Goal: Task Accomplishment & Management: Manage account settings

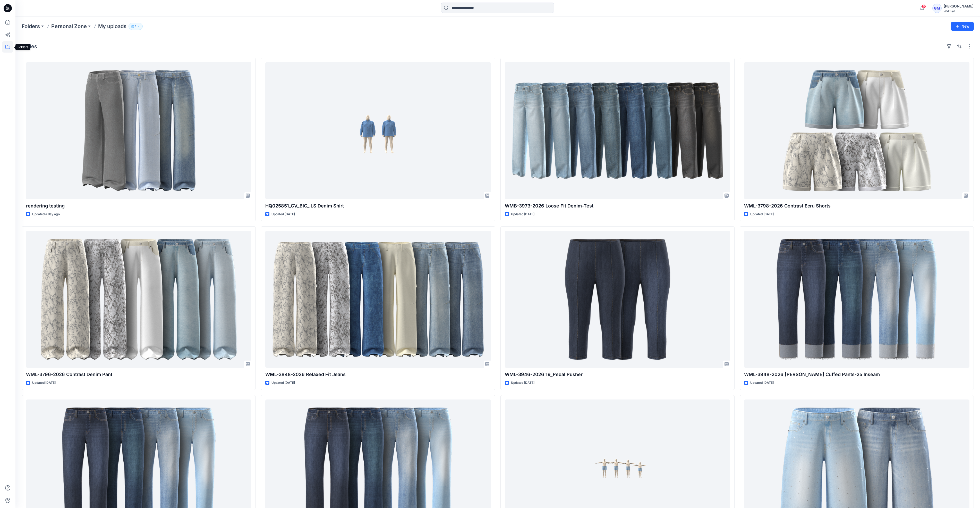
click at [9, 46] on icon at bounding box center [7, 46] width 11 height 11
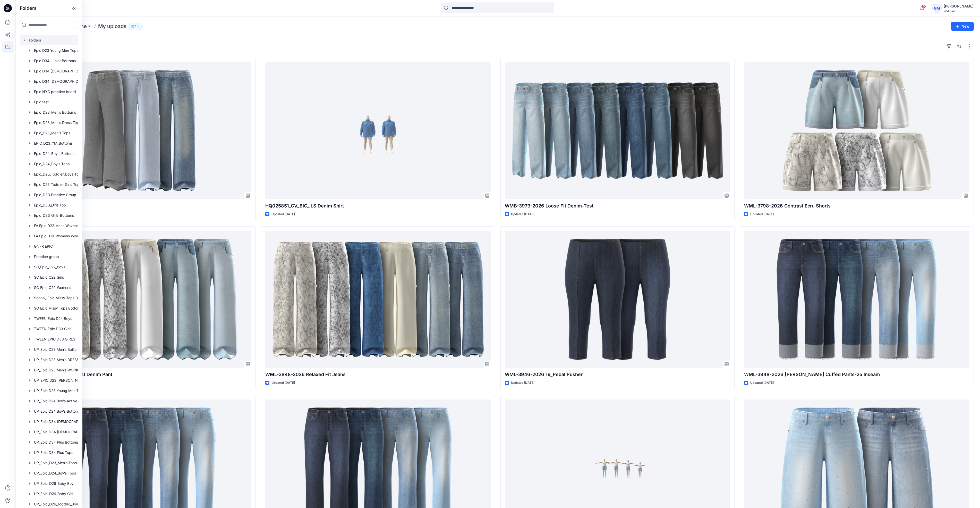
click at [39, 36] on div at bounding box center [56, 40] width 72 height 10
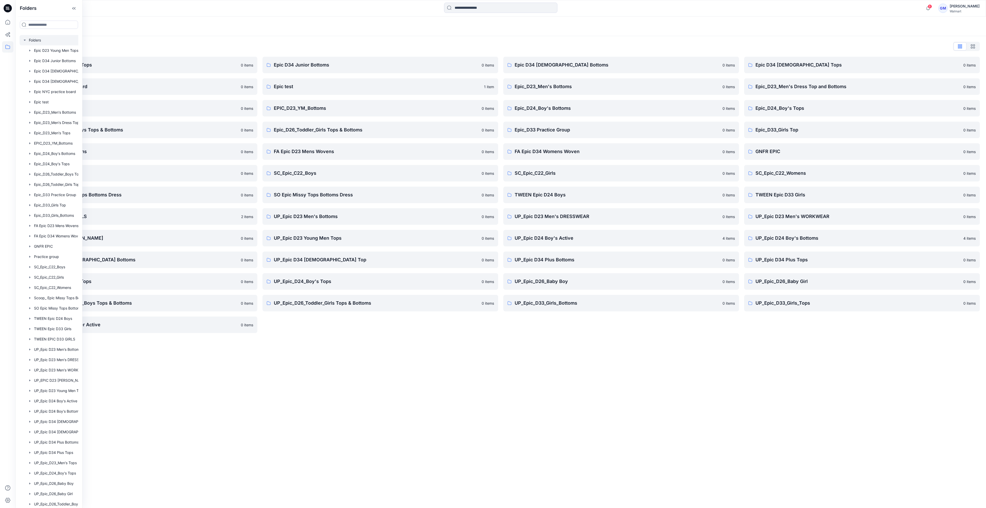
click at [514, 383] on div "Folders Folders List Epic D23 Young Men Tops 0 items Epic NYC practice board 0 …" at bounding box center [500, 261] width 971 height 491
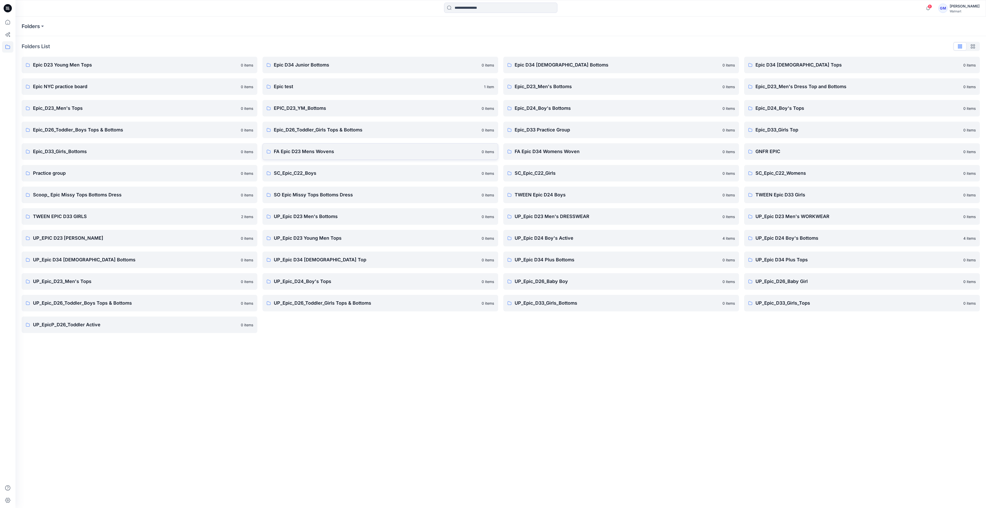
click at [328, 149] on p "FA Epic D23 Mens Wovens" at bounding box center [376, 151] width 205 height 7
click at [551, 153] on p "FA Epic D34 Womens Woven" at bounding box center [617, 151] width 205 height 7
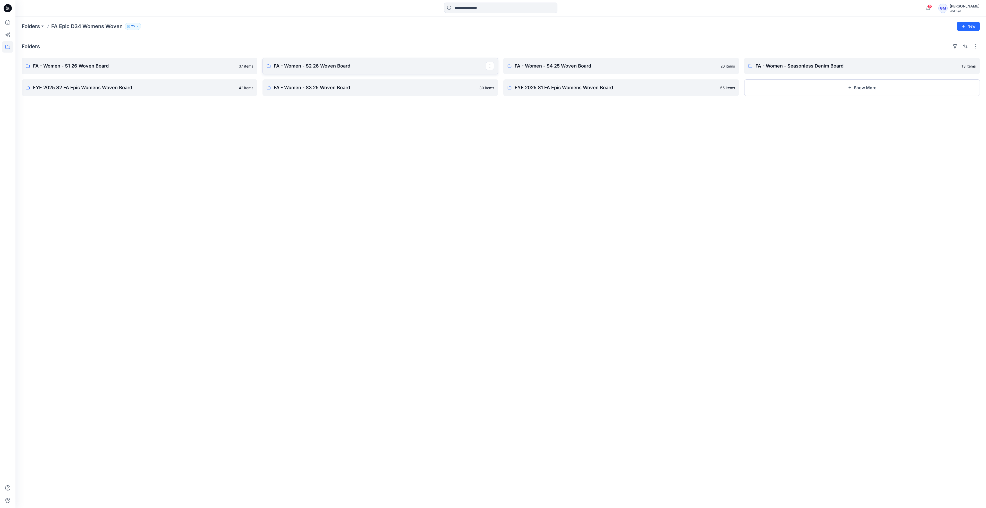
click at [303, 64] on p "FA - Women - S2 26 Woven Board" at bounding box center [380, 65] width 212 height 7
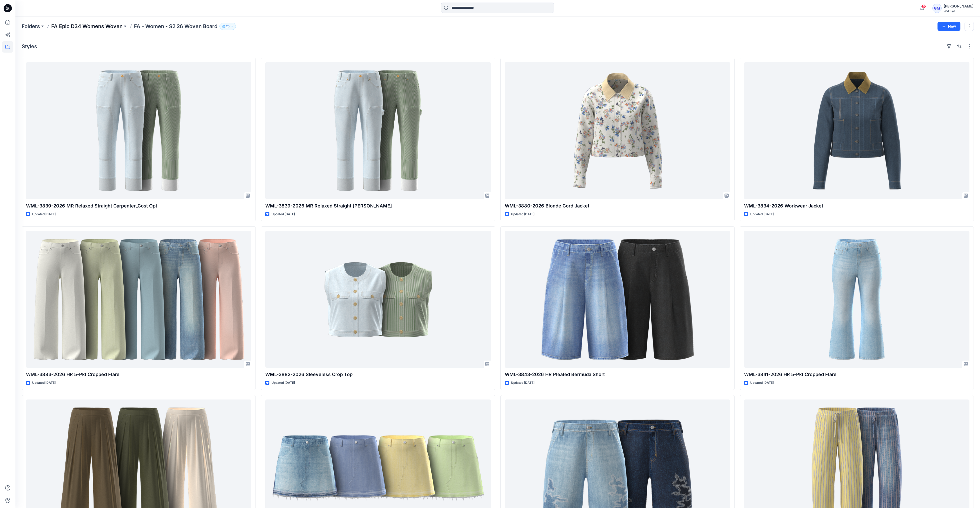
click at [97, 24] on p "FA Epic D34 Womens Woven" at bounding box center [86, 26] width 71 height 7
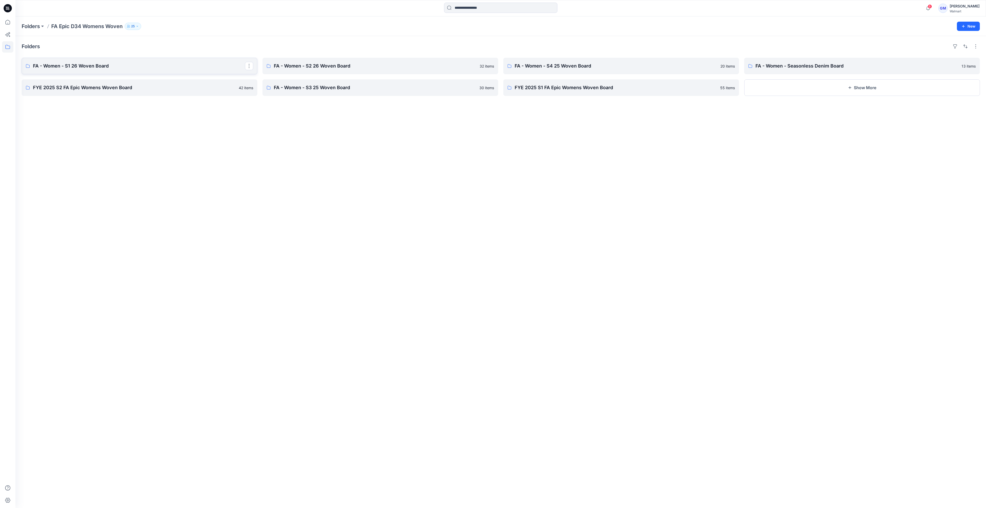
click at [165, 61] on link "FA - Women - S1 26 Woven Board" at bounding box center [140, 66] width 236 height 16
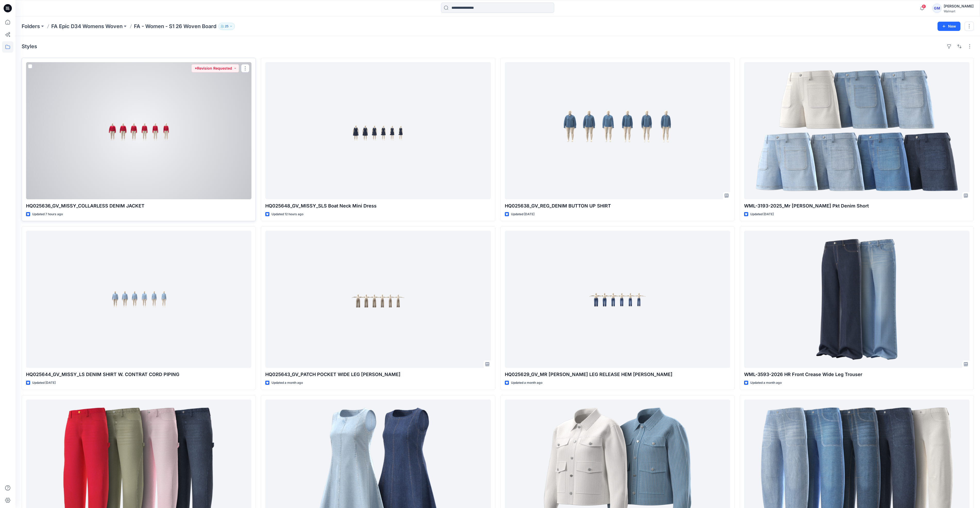
click at [180, 119] on div at bounding box center [138, 130] width 225 height 137
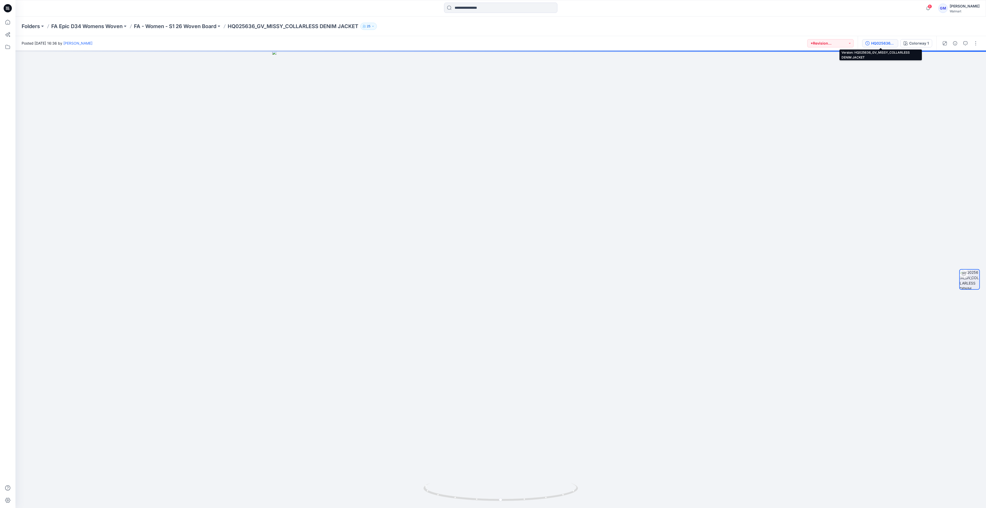
click at [872, 43] on div "HQ025636_GV_MISSY_COLLARLESS DENIM JACKET" at bounding box center [883, 43] width 24 height 6
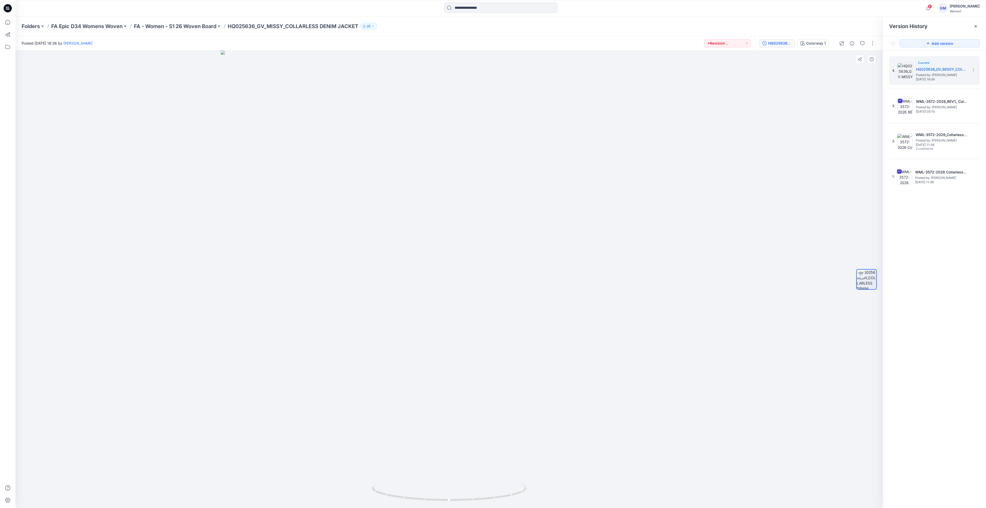
click at [494, 279] on div at bounding box center [449, 278] width 868 height 457
click at [617, 221] on div at bounding box center [449, 278] width 868 height 457
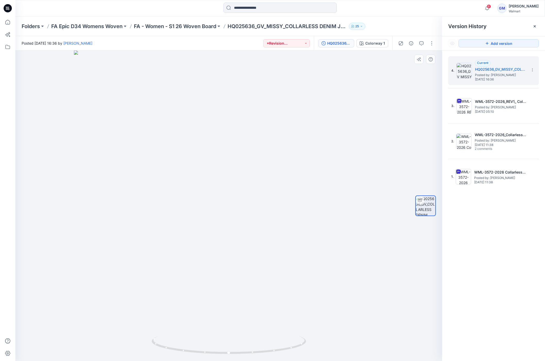
click at [260, 106] on div at bounding box center [228, 205] width 427 height 310
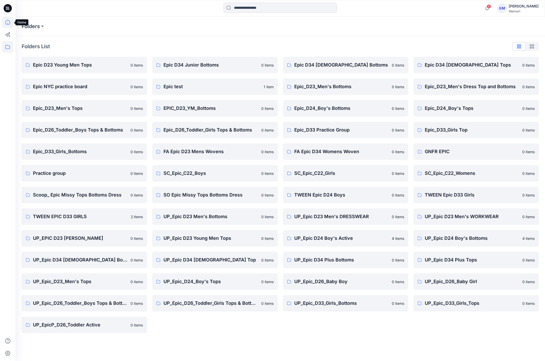
click at [8, 21] on icon at bounding box center [7, 21] width 11 height 11
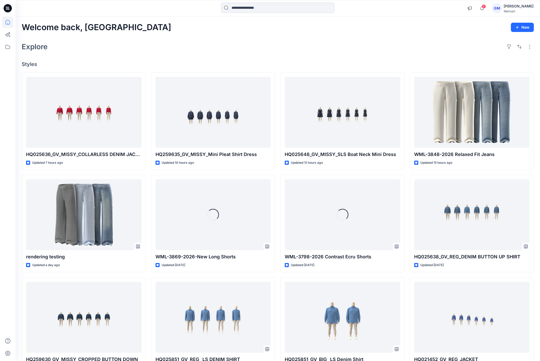
click at [271, 47] on div "Explore" at bounding box center [278, 46] width 512 height 12
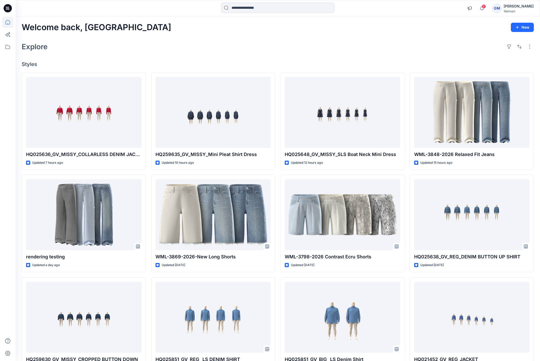
scroll to position [38, 0]
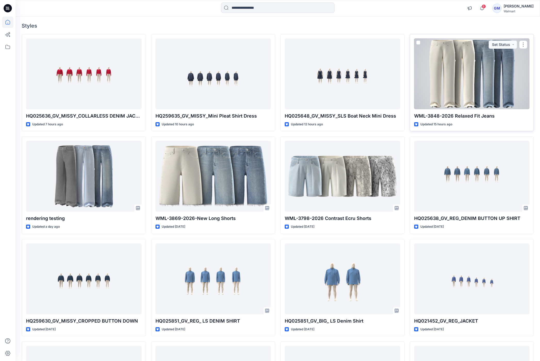
click at [481, 83] on div at bounding box center [471, 73] width 115 height 71
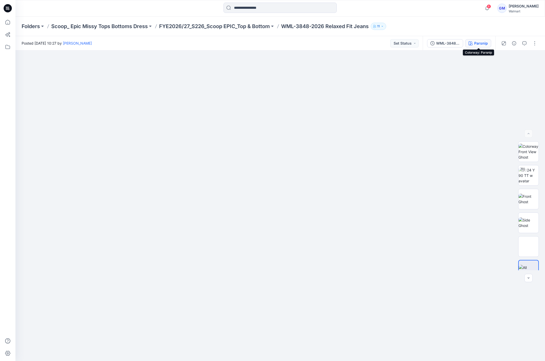
click at [483, 42] on div "Parsnip" at bounding box center [482, 43] width 14 height 6
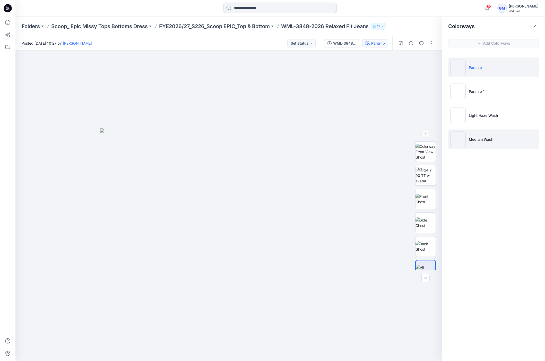
click at [487, 138] on p "Medium Wash" at bounding box center [481, 139] width 24 height 5
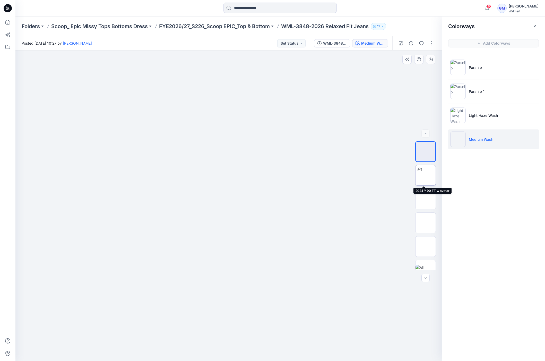
click at [426, 175] on img at bounding box center [426, 175] width 0 height 0
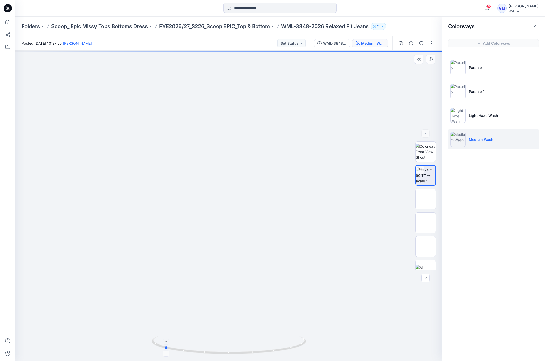
drag, startPoint x: 290, startPoint y: 348, endPoint x: 224, endPoint y: 350, distance: 66.0
click at [224, 350] on icon at bounding box center [230, 345] width 156 height 19
click at [493, 90] on li "Parsnip 1" at bounding box center [494, 91] width 91 height 20
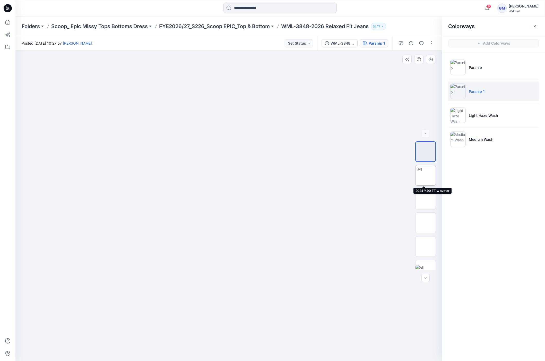
click at [426, 175] on img at bounding box center [426, 175] width 0 height 0
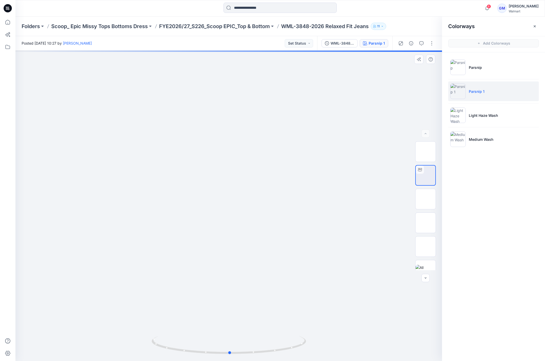
drag, startPoint x: 284, startPoint y: 318, endPoint x: 285, endPoint y: 310, distance: 8.4
click at [285, 310] on div at bounding box center [228, 205] width 427 height 310
drag, startPoint x: 289, startPoint y: 351, endPoint x: 219, endPoint y: 353, distance: 70.1
click at [219, 353] on icon at bounding box center [230, 345] width 156 height 19
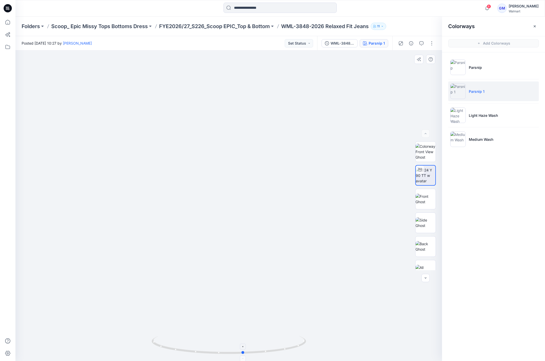
drag, startPoint x: 270, startPoint y: 351, endPoint x: 202, endPoint y: 345, distance: 68.3
click at [202, 345] on icon at bounding box center [230, 345] width 156 height 19
click at [475, 65] on p "Parsnip" at bounding box center [475, 67] width 13 height 5
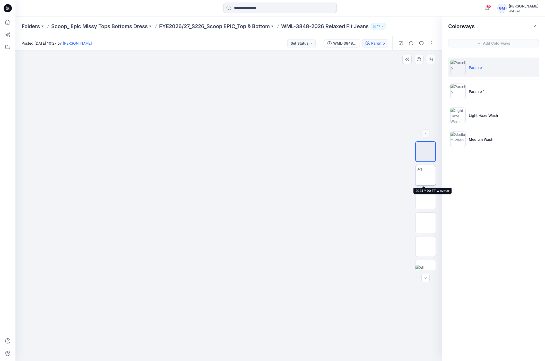
click at [426, 175] on img at bounding box center [426, 175] width 0 height 0
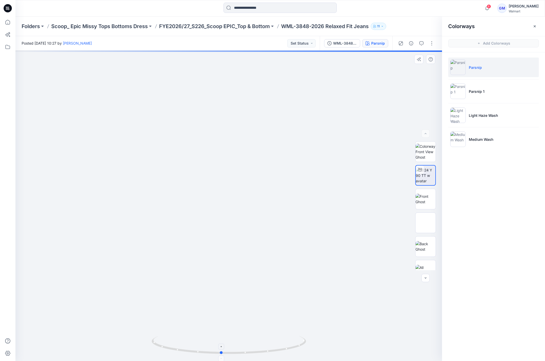
drag, startPoint x: 271, startPoint y: 355, endPoint x: 278, endPoint y: 352, distance: 7.9
click at [278, 352] on icon at bounding box center [230, 345] width 156 height 19
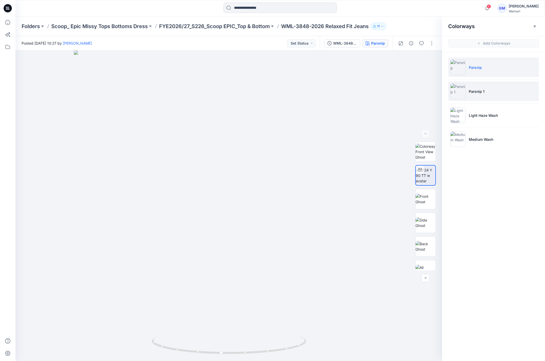
click at [495, 90] on li "Parsnip 1" at bounding box center [494, 91] width 91 height 20
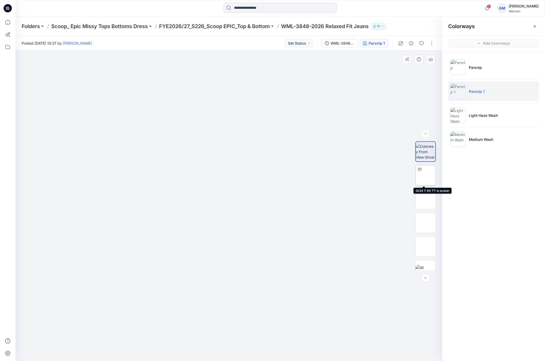
click at [426, 175] on img at bounding box center [426, 175] width 0 height 0
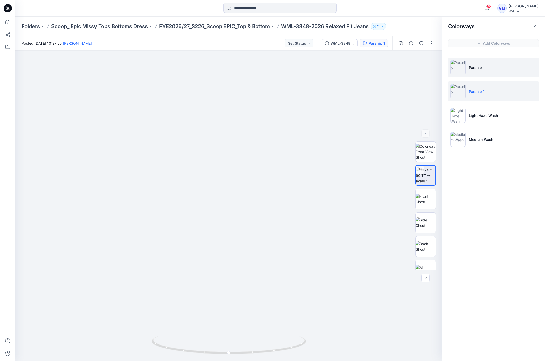
click at [475, 68] on p "Parsnip" at bounding box center [475, 67] width 13 height 5
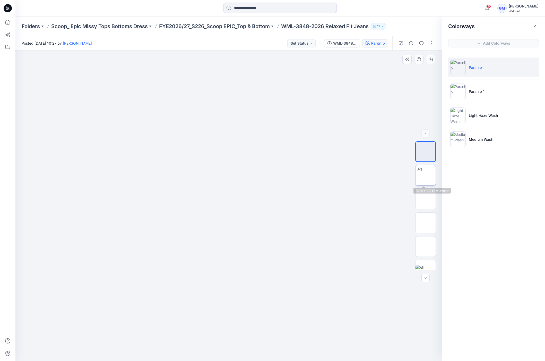
click at [426, 175] on img at bounding box center [426, 175] width 0 height 0
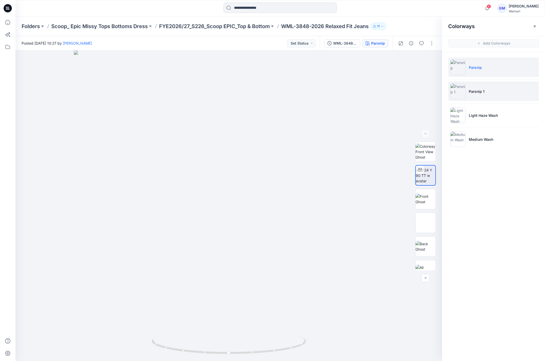
click at [496, 88] on li "Parsnip 1" at bounding box center [494, 91] width 91 height 20
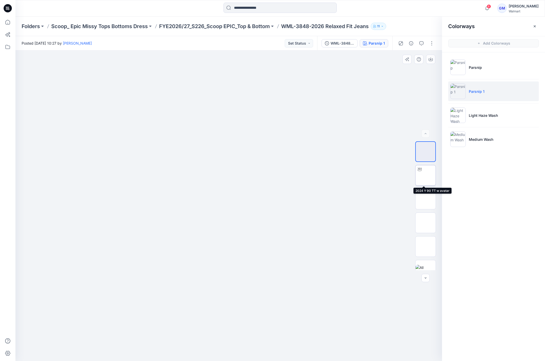
click at [426, 175] on img at bounding box center [426, 175] width 0 height 0
click at [432, 46] on button "button" at bounding box center [432, 43] width 8 height 8
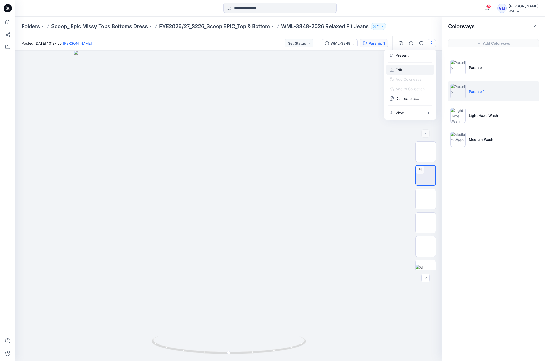
click at [413, 70] on button "Edit" at bounding box center [410, 70] width 47 height 10
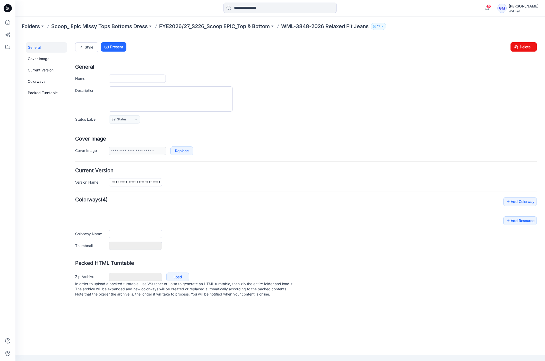
type input "**********"
type input "*******"
type input "**********"
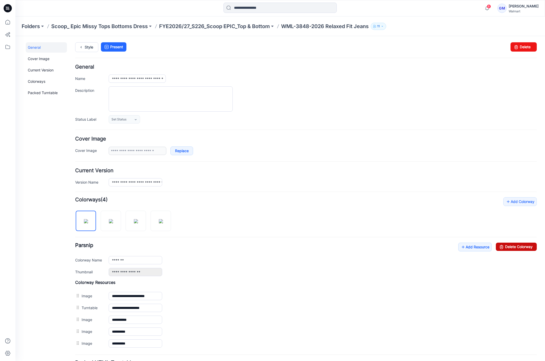
drag, startPoint x: 509, startPoint y: 245, endPoint x: 325, endPoint y: 71, distance: 253.3
click at [509, 245] on link "Delete Colorway" at bounding box center [516, 246] width 41 height 8
type input "*********"
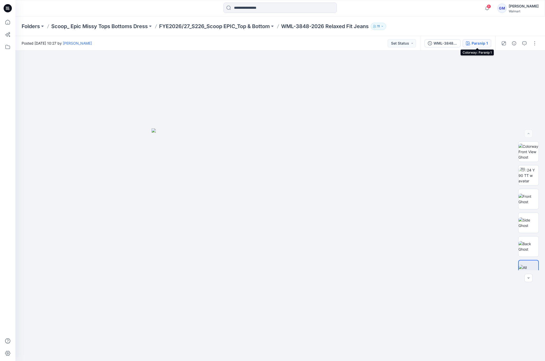
click at [476, 43] on div "Parsnip 1" at bounding box center [480, 43] width 16 height 6
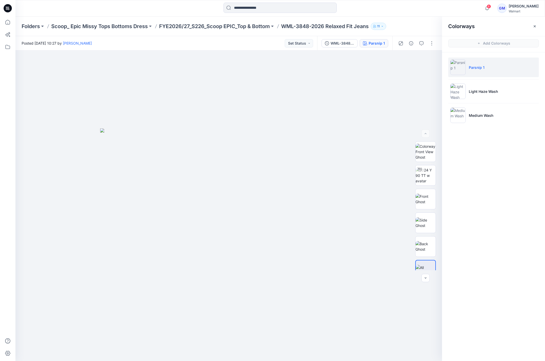
click at [199, 22] on div "Folders Scoop_ Epic Missy Tops Bottoms Dress FYE2026/27_S226_Scoop EPIC_Top & B…" at bounding box center [280, 26] width 530 height 20
click at [199, 24] on p "FYE2026/27_S226_Scoop EPIC_Top & Bottom" at bounding box center [214, 26] width 111 height 7
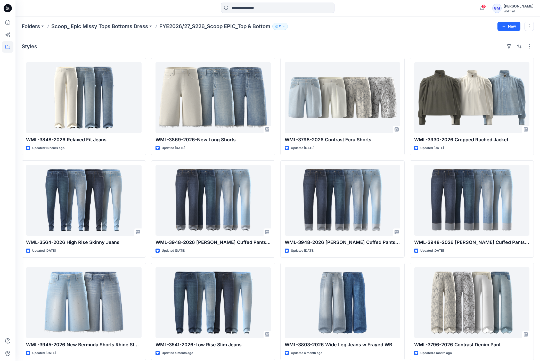
click at [326, 43] on div "Styles" at bounding box center [278, 46] width 512 height 8
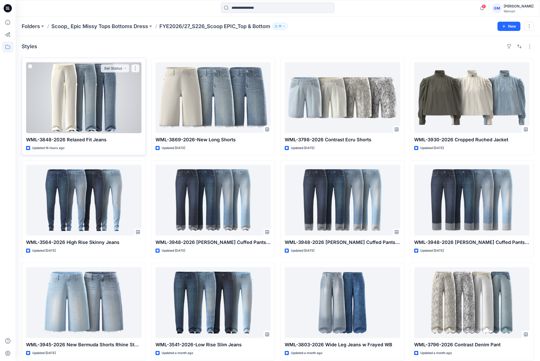
click at [72, 102] on div at bounding box center [83, 97] width 115 height 71
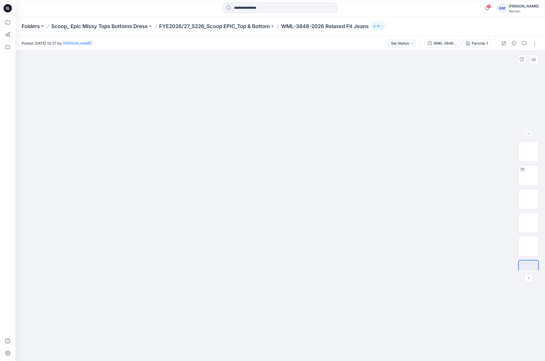
click at [308, 109] on div at bounding box center [280, 205] width 530 height 310
click at [198, 23] on p "FYE2026/27_S226_Scoop EPIC_Top & Bottom" at bounding box center [214, 26] width 111 height 7
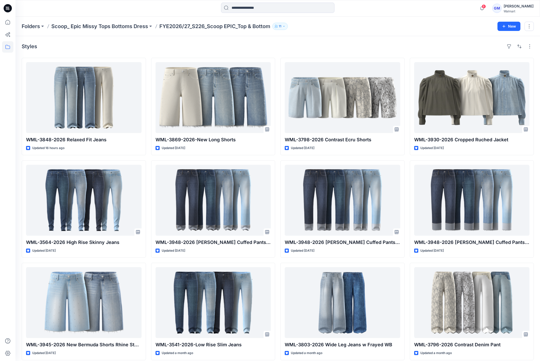
drag, startPoint x: 116, startPoint y: 47, endPoint x: 111, endPoint y: 54, distance: 8.3
click at [116, 47] on div "Styles" at bounding box center [278, 46] width 512 height 8
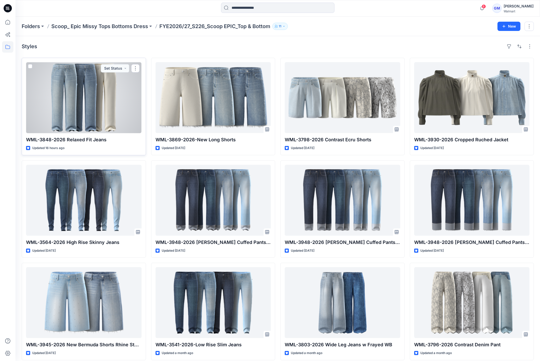
click at [94, 86] on div at bounding box center [83, 97] width 115 height 71
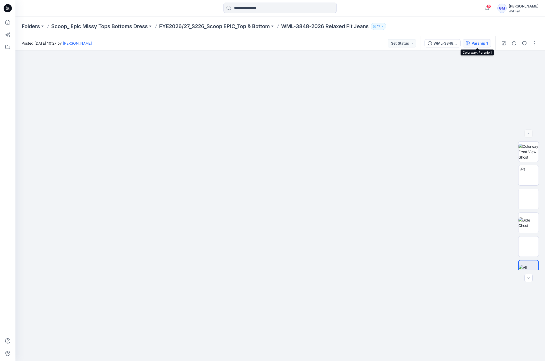
click at [482, 44] on div "Parsnip 1" at bounding box center [480, 43] width 16 height 6
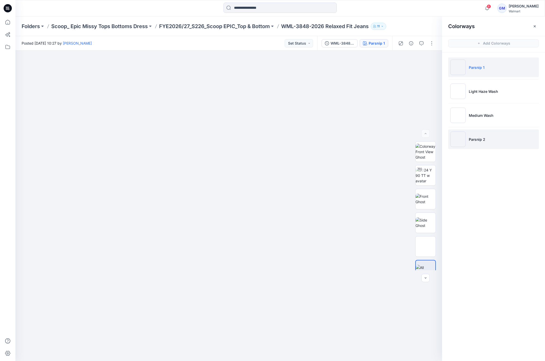
click at [491, 137] on li "Parsnip 2" at bounding box center [494, 139] width 91 height 20
click at [485, 68] on li "Parsnip 1" at bounding box center [494, 67] width 91 height 20
click at [482, 136] on li "Parsnip 2" at bounding box center [494, 139] width 91 height 20
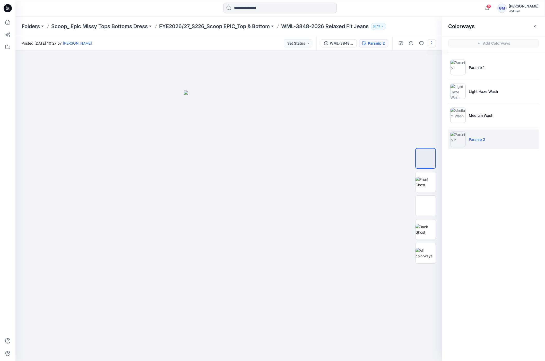
click at [434, 39] on button "button" at bounding box center [432, 43] width 8 height 8
click at [408, 71] on button "Edit" at bounding box center [410, 70] width 47 height 10
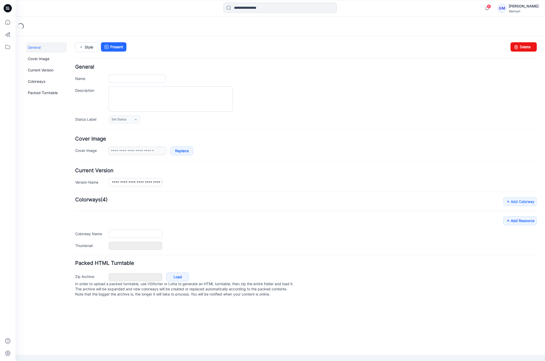
type input "**********"
type input "*********"
type input "**********"
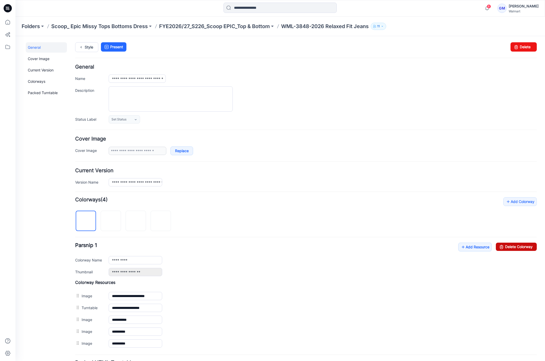
click at [498, 250] on icon at bounding box center [501, 246] width 7 height 8
drag, startPoint x: 135, startPoint y: 220, endPoint x: 136, endPoint y: 225, distance: 5.5
click at [135, 220] on img at bounding box center [136, 221] width 4 height 4
click at [142, 257] on input "*********" at bounding box center [136, 260] width 54 height 8
type input "*******"
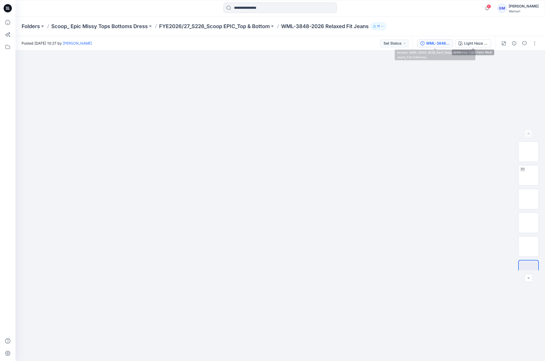
click at [440, 43] on div "WML-3848-2026_Rev1_Relaxed Fit Jeans_Full Colorway" at bounding box center [438, 43] width 24 height 6
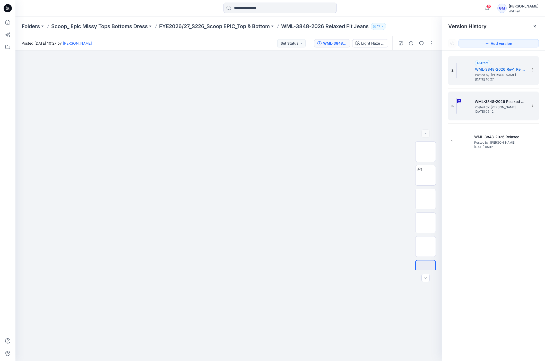
click at [487, 113] on span "[DATE] 05:12" at bounding box center [501, 112] width 52 height 4
click at [501, 73] on span "Posted by: [PERSON_NAME]" at bounding box center [501, 74] width 52 height 5
click at [501, 105] on span "Posted by: [PERSON_NAME]" at bounding box center [501, 107] width 52 height 5
click at [506, 72] on span "Posted by: [PERSON_NAME]" at bounding box center [501, 74] width 52 height 5
click at [501, 108] on span "Posted by: [PERSON_NAME]" at bounding box center [501, 107] width 52 height 5
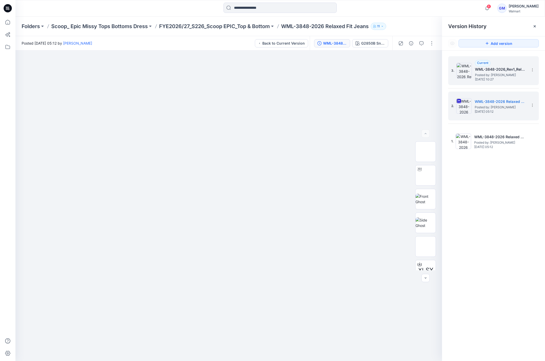
click at [498, 69] on h5 "WML-3848-2026_Rev1_Relaxed Fit Jeans_Full Colorway" at bounding box center [501, 69] width 52 height 6
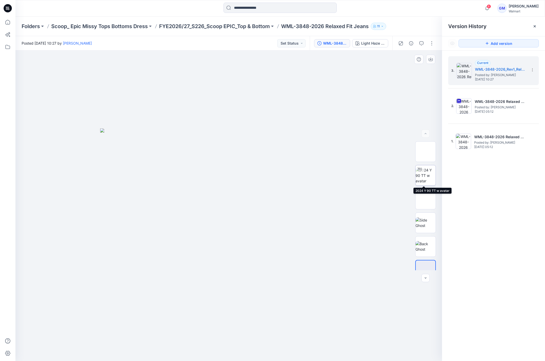
click at [428, 176] on img at bounding box center [426, 175] width 20 height 16
drag, startPoint x: 276, startPoint y: 352, endPoint x: 298, endPoint y: 338, distance: 25.7
click at [298, 338] on icon at bounding box center [230, 345] width 156 height 19
click at [480, 74] on span "Posted by: [PERSON_NAME]" at bounding box center [501, 74] width 52 height 5
click at [380, 42] on div "Light Haze Wash" at bounding box center [373, 43] width 24 height 6
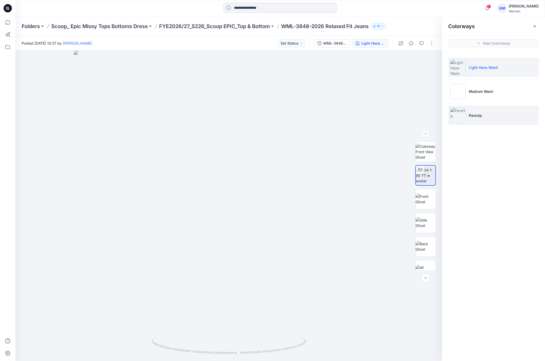
click at [492, 112] on li "Parsnip" at bounding box center [494, 115] width 91 height 20
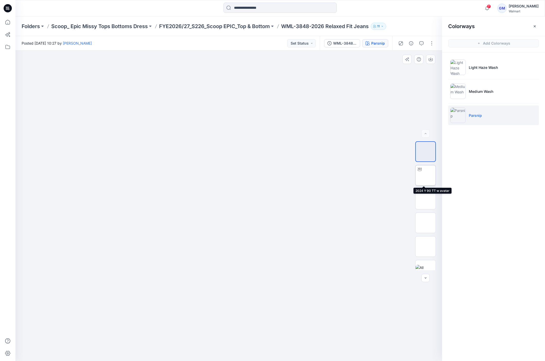
click at [426, 175] on img at bounding box center [426, 175] width 0 height 0
drag, startPoint x: 285, startPoint y: 348, endPoint x: 147, endPoint y: 332, distance: 139.6
click at [147, 332] on div at bounding box center [228, 205] width 427 height 310
click at [288, 82] on div at bounding box center [228, 205] width 427 height 310
click at [433, 44] on button "button" at bounding box center [432, 43] width 8 height 8
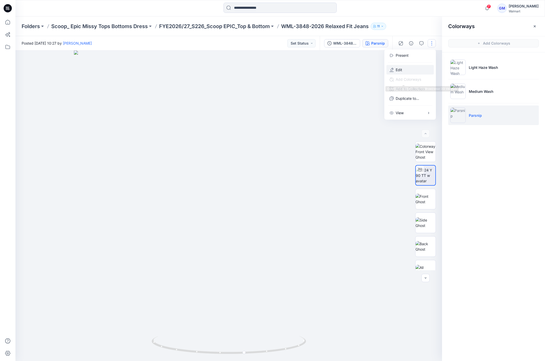
click at [399, 69] on p "Edit" at bounding box center [399, 69] width 6 height 5
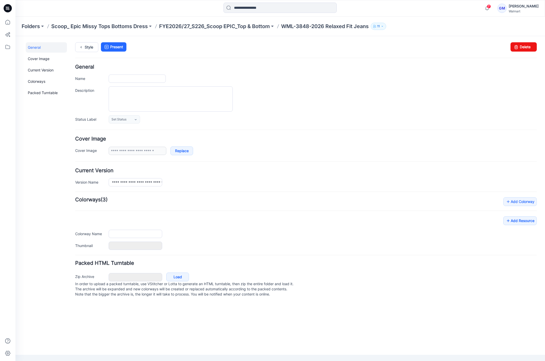
type input "**********"
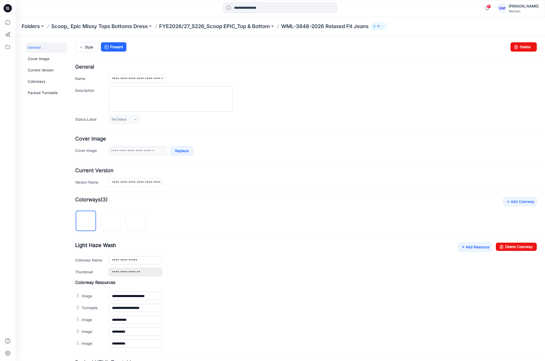
scroll to position [39, 0]
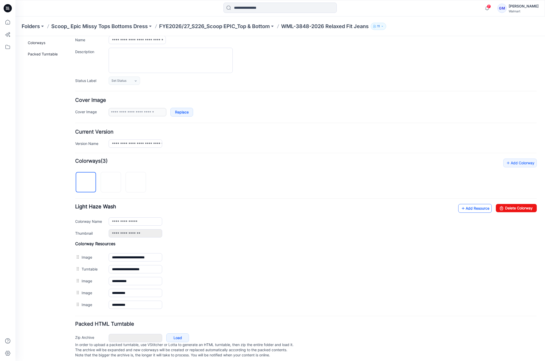
click at [460, 208] on link "Add Resource" at bounding box center [475, 208] width 33 height 9
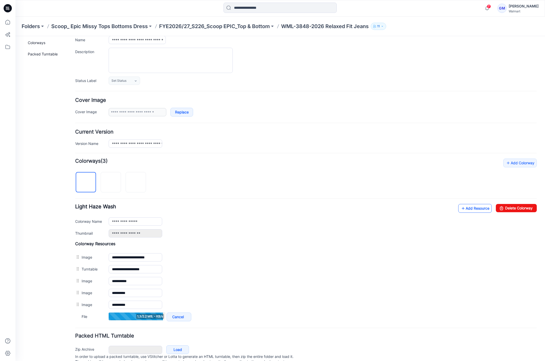
click at [468, 211] on link "Add Resource" at bounding box center [475, 208] width 33 height 9
click at [486, 210] on ul "Add Resource Delete Colorway" at bounding box center [498, 208] width 79 height 8
click at [482, 210] on link "Add Resource" at bounding box center [475, 208] width 33 height 9
click at [460, 208] on link "Add Resource" at bounding box center [475, 208] width 33 height 9
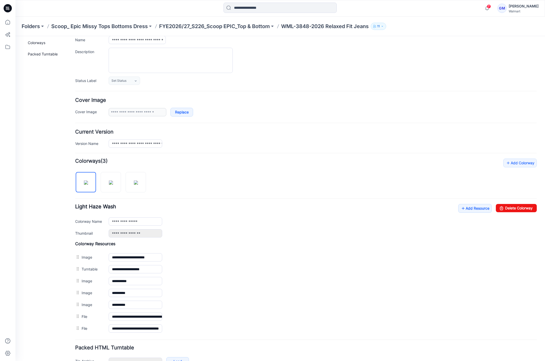
drag, startPoint x: 53, startPoint y: 148, endPoint x: 58, endPoint y: 140, distance: 9.2
click at [53, 148] on div "General Cover Image Current Version Colorways Packed Turntable" at bounding box center [46, 196] width 41 height 384
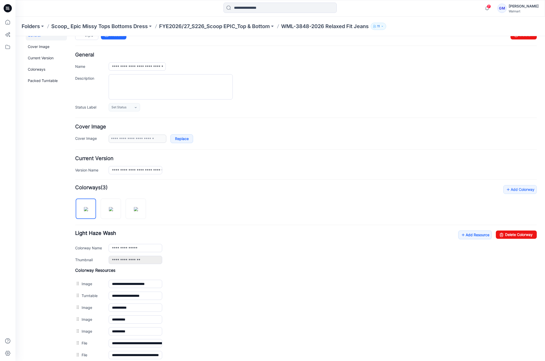
scroll to position [0, 0]
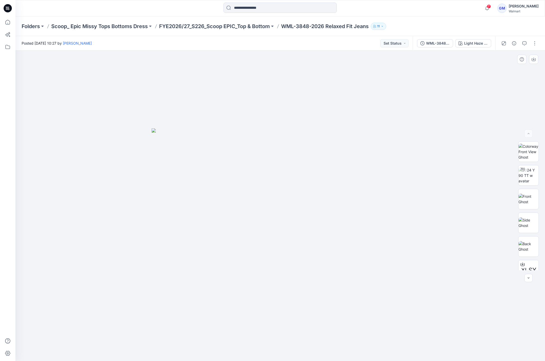
click at [80, 72] on div at bounding box center [280, 205] width 530 height 310
click at [233, 26] on p "FYE2026/27_S226_Scoop EPIC_Top & Bottom" at bounding box center [214, 26] width 111 height 7
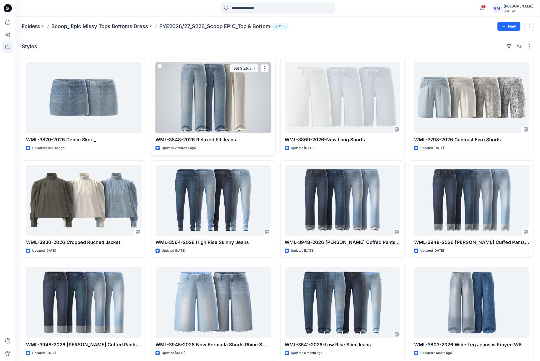
click at [217, 118] on div at bounding box center [212, 97] width 115 height 71
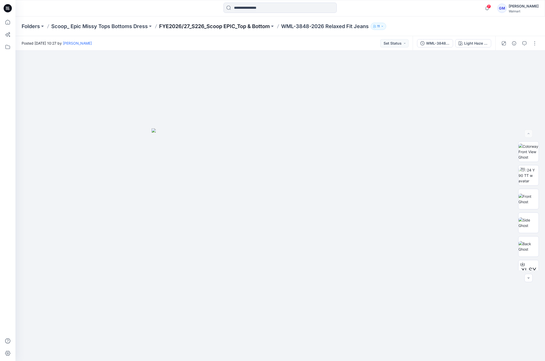
click at [209, 25] on p "FYE2026/27_S226_Scoop EPIC_Top & Bottom" at bounding box center [214, 26] width 111 height 7
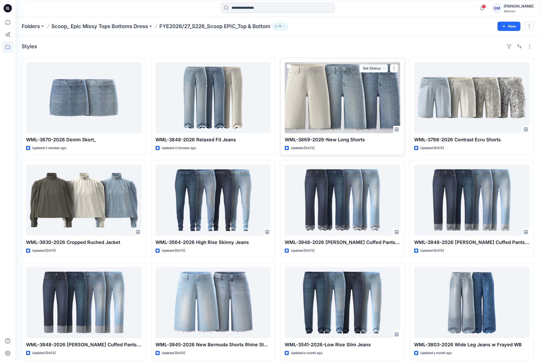
click at [340, 109] on div at bounding box center [341, 97] width 115 height 71
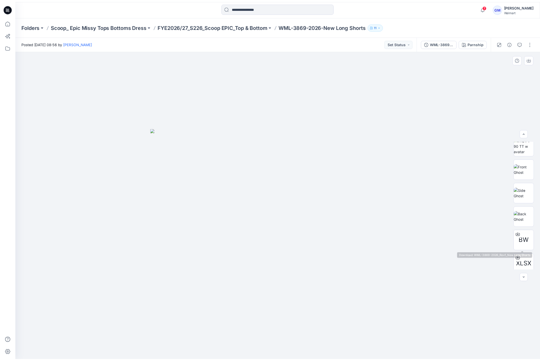
scroll to position [19, 0]
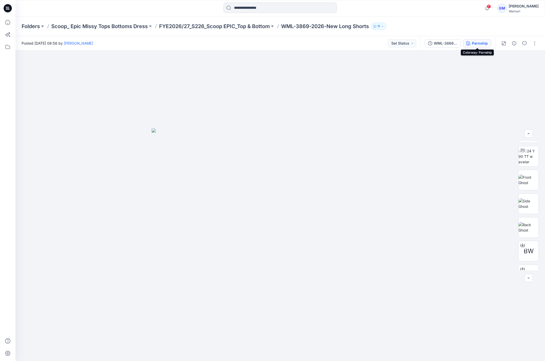
click at [487, 43] on div "Parnship" at bounding box center [480, 43] width 16 height 6
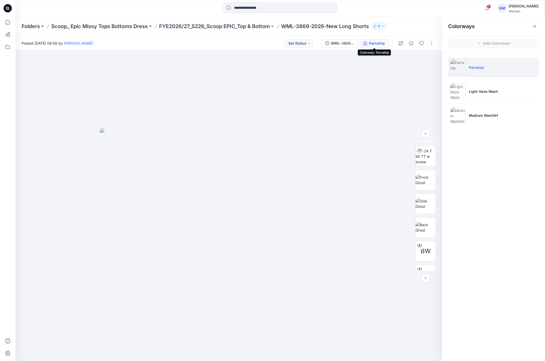
click at [205, 22] on div "Folders Scoop_ Epic Missy Tops Bottoms Dress FYE2026/27_S226_Scoop EPIC_Top & B…" at bounding box center [280, 26] width 530 height 20
click at [194, 27] on p "FYE2026/27_S226_Scoop EPIC_Top & Bottom" at bounding box center [214, 26] width 111 height 7
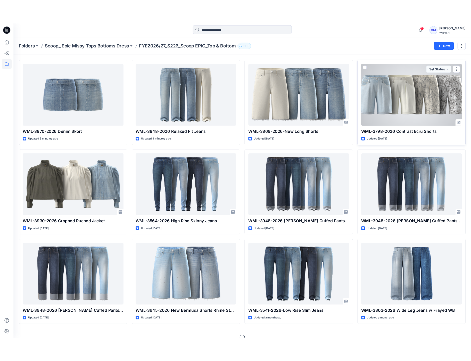
scroll to position [24, 0]
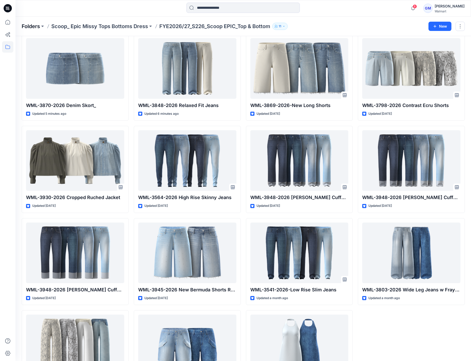
click at [33, 23] on p "Folders" at bounding box center [31, 26] width 18 height 7
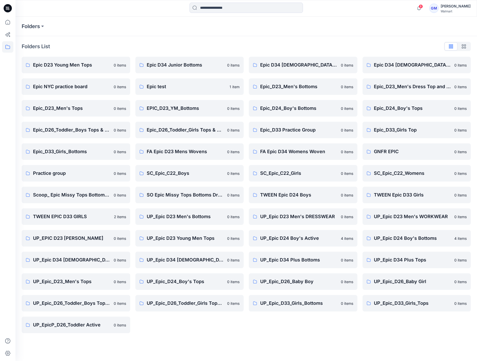
click at [201, 343] on div "Folders Folders List Epic D23 Young Men Tops 0 items Epic NYC practice board 0 …" at bounding box center [245, 188] width 461 height 344
click at [283, 302] on p "UP_Epic_D33_Girls_Bottoms" at bounding box center [299, 302] width 78 height 7
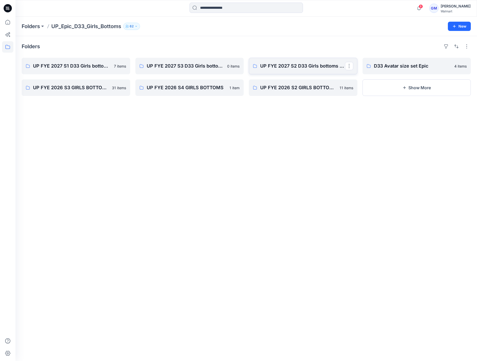
click at [274, 72] on link "UP FYE 2027 S2 D33 Girls bottoms Epic" at bounding box center [303, 66] width 108 height 16
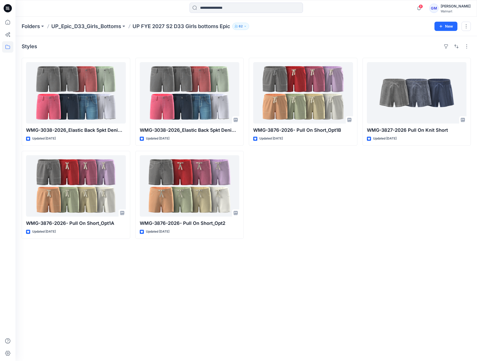
click at [409, 255] on div "Styles WMG-3038-2026_Elastic Back 5pkt Denim Shorts 3 Inseam - Cost Opt Updated…" at bounding box center [245, 198] width 461 height 325
click at [178, 49] on div "Styles" at bounding box center [246, 46] width 449 height 8
click at [319, 216] on div "WMG-3876-2026- Pull On Short_Opt1B Updated 25 days ago" at bounding box center [303, 148] width 108 height 181
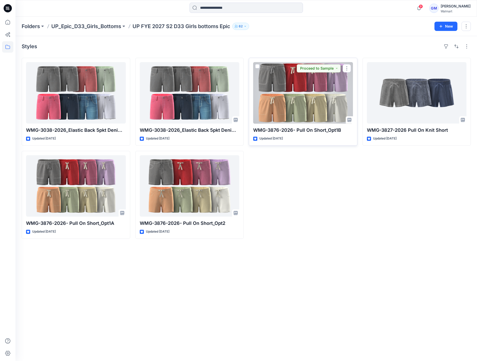
click at [318, 105] on div at bounding box center [303, 92] width 100 height 61
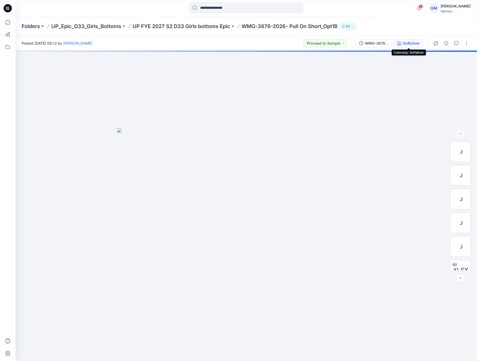
click at [403, 41] on div "Softsilver" at bounding box center [411, 43] width 17 height 6
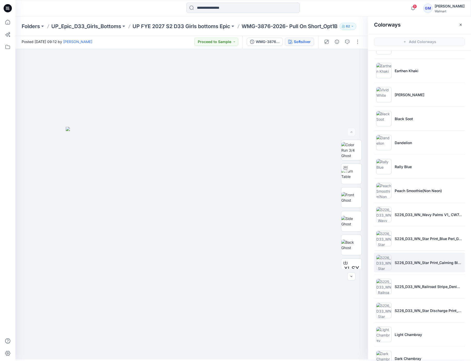
scroll to position [179, 0]
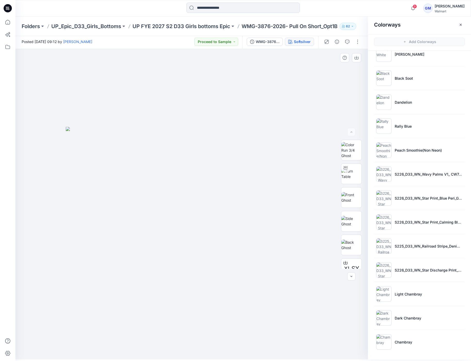
click at [294, 302] on div at bounding box center [194, 204] width 358 height 310
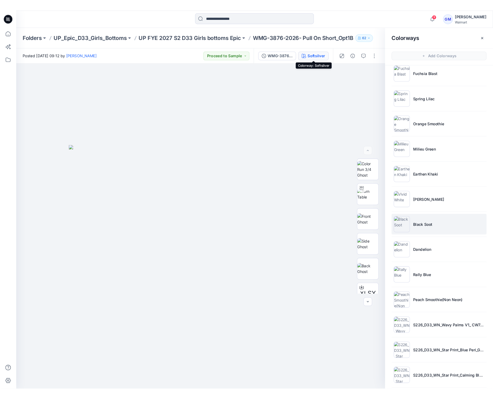
scroll to position [0, 0]
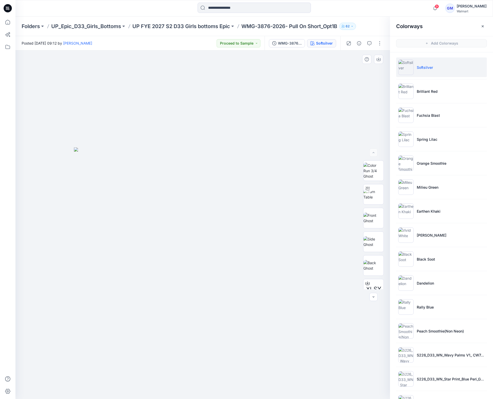
click at [47, 57] on div at bounding box center [202, 224] width 375 height 348
click at [336, 230] on div at bounding box center [202, 224] width 375 height 348
click at [353, 296] on div at bounding box center [202, 224] width 375 height 348
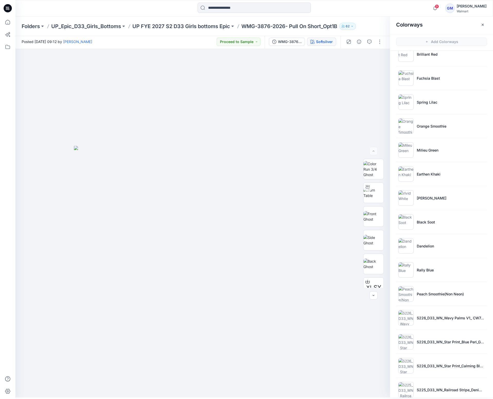
scroll to position [25, 0]
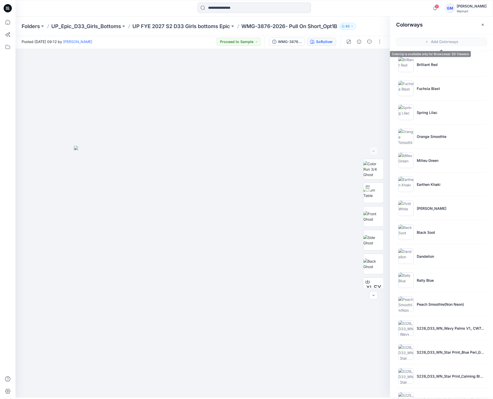
click at [394, 46] on span "Add Colorways" at bounding box center [441, 42] width 103 height 14
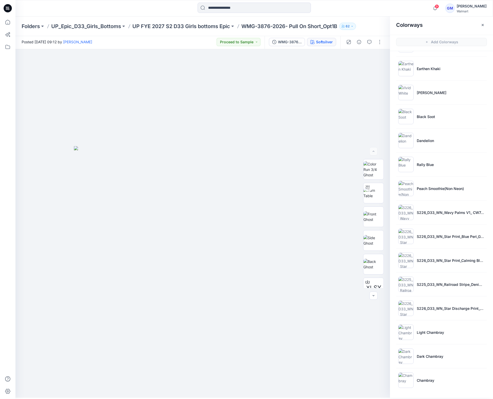
scroll to position [2, 0]
click at [352, 335] on div at bounding box center [202, 223] width 375 height 348
click at [295, 44] on div "WMG-3876-2026_Rev1_Pull On Short_Opt1B_Full Colorway" at bounding box center [290, 42] width 24 height 6
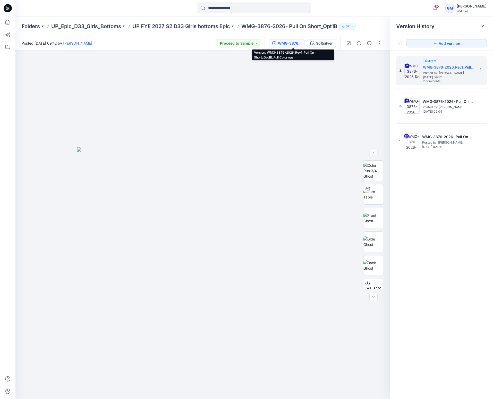
scroll to position [0, 0]
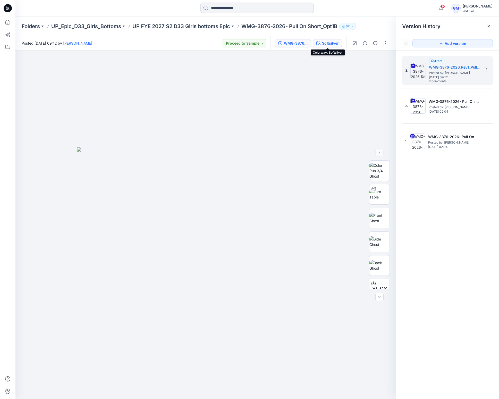
click at [333, 45] on div "Softsilver" at bounding box center [330, 43] width 17 height 6
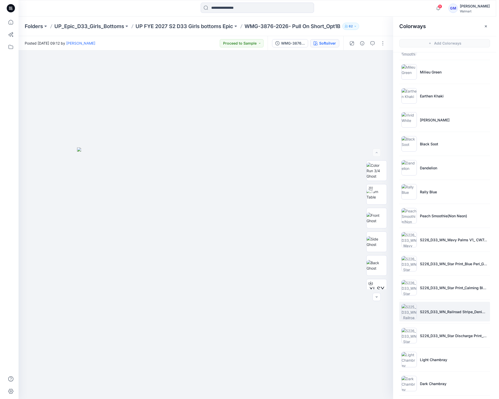
scroll to position [141, 0]
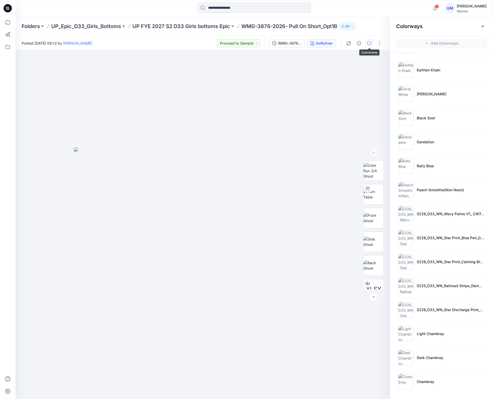
click at [370, 45] on icon "button" at bounding box center [369, 43] width 4 height 4
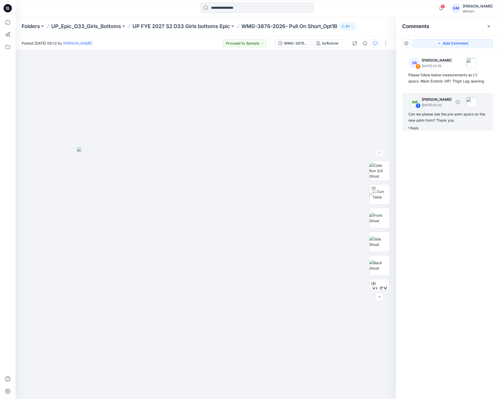
click at [433, 121] on div "Can we please see the pre astm specs on the new astm form? Thank you" at bounding box center [447, 117] width 78 height 12
click at [414, 127] on div "1 Reply" at bounding box center [413, 127] width 10 height 5
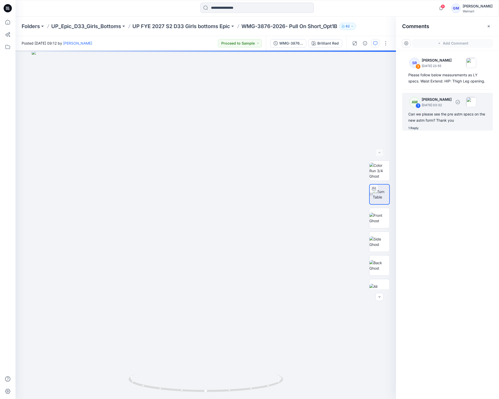
click at [414, 127] on div "1 Reply" at bounding box center [413, 127] width 10 height 5
click at [412, 128] on div "1 Reply" at bounding box center [413, 127] width 10 height 5
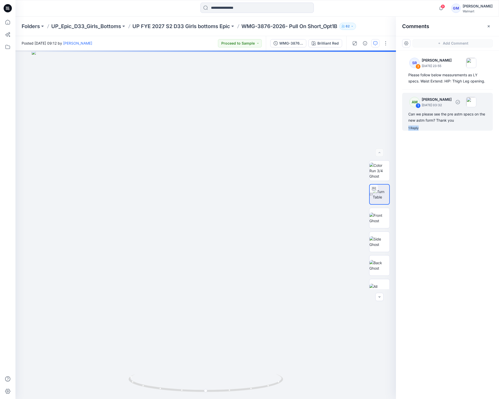
drag, startPoint x: 412, startPoint y: 128, endPoint x: 414, endPoint y: 139, distance: 10.9
click at [412, 128] on div "1 Reply" at bounding box center [413, 127] width 10 height 5
click at [416, 147] on div "SR 2 Syed Rasul July 23, 2025 23:55 Please follow below measurements as LY spec…" at bounding box center [447, 214] width 103 height 329
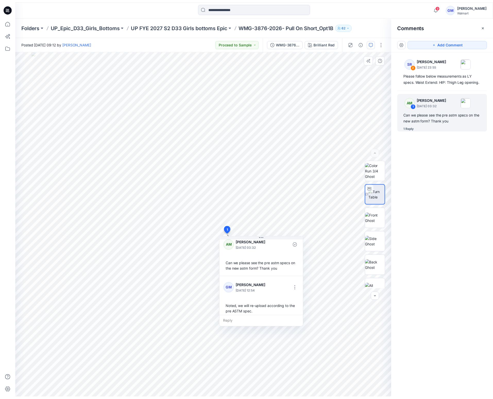
scroll to position [9, 0]
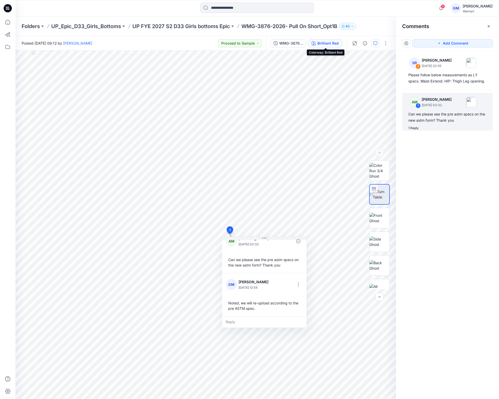
click at [320, 44] on div "Brilliant Red" at bounding box center [327, 43] width 21 height 6
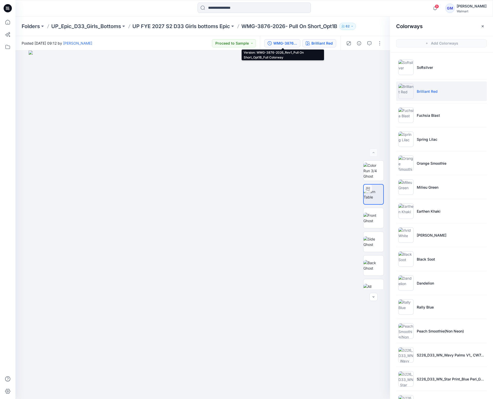
click at [291, 44] on div "WMG-3876-2026_Rev1_Pull On Short_Opt1B_Full Colorway" at bounding box center [285, 43] width 24 height 6
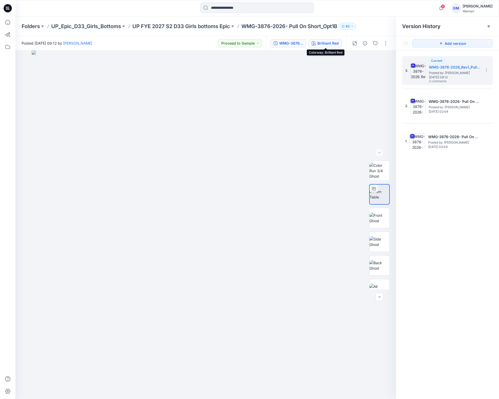
click at [336, 43] on div "Brilliant Red" at bounding box center [327, 43] width 21 height 6
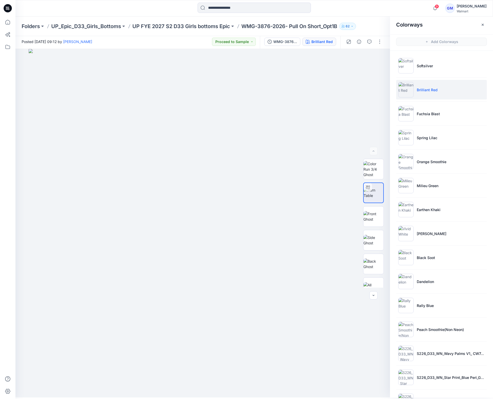
scroll to position [141, 0]
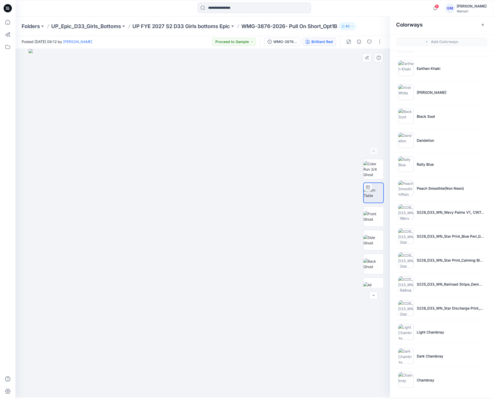
click at [332, 133] on img at bounding box center [203, 223] width 348 height 348
click at [381, 42] on button "button" at bounding box center [380, 42] width 8 height 8
click at [365, 69] on button "Edit" at bounding box center [357, 68] width 47 height 10
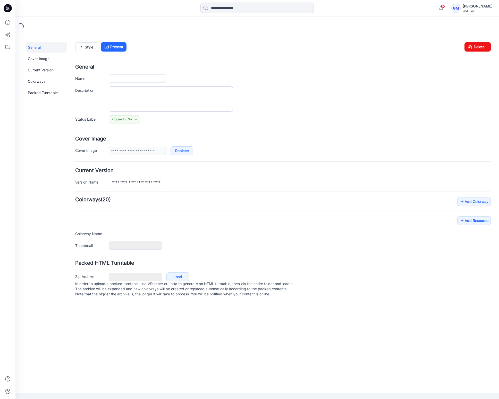
type input "**********"
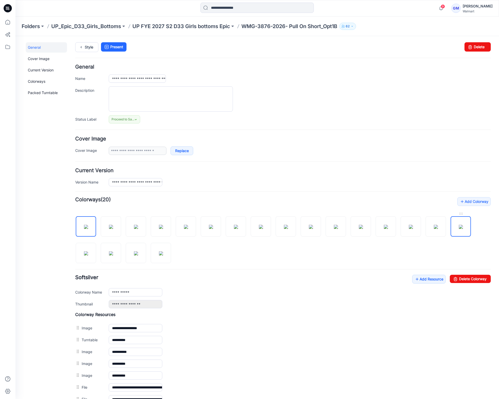
click at [463, 229] on img at bounding box center [461, 227] width 4 height 4
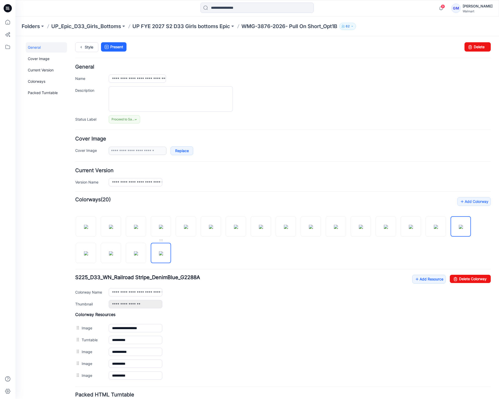
click at [163, 255] on img at bounding box center [161, 253] width 4 height 4
click at [384, 279] on div "**********" at bounding box center [283, 291] width 416 height 33
click at [160, 254] on img at bounding box center [161, 253] width 4 height 4
click at [87, 225] on img at bounding box center [86, 227] width 4 height 4
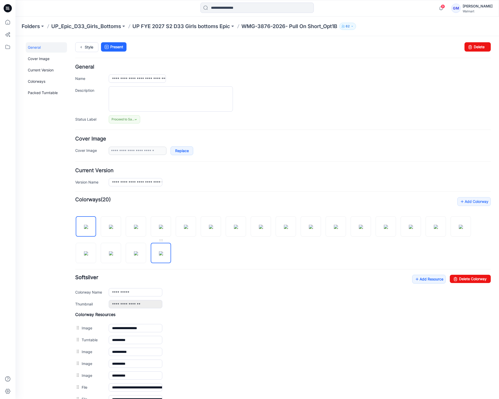
click at [159, 254] on img at bounding box center [161, 253] width 4 height 4
click at [474, 280] on link "Delete Colorway" at bounding box center [470, 279] width 41 height 8
click at [135, 251] on img at bounding box center [136, 253] width 4 height 4
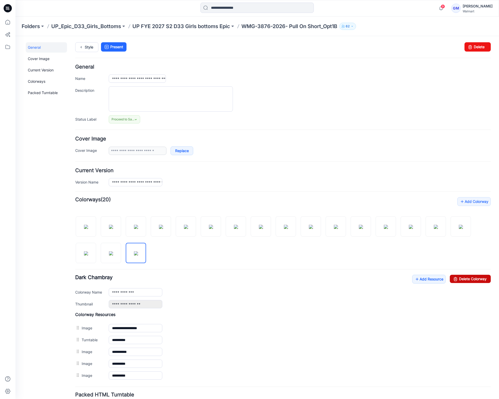
click at [477, 280] on link "Delete Colorway" at bounding box center [470, 279] width 41 height 8
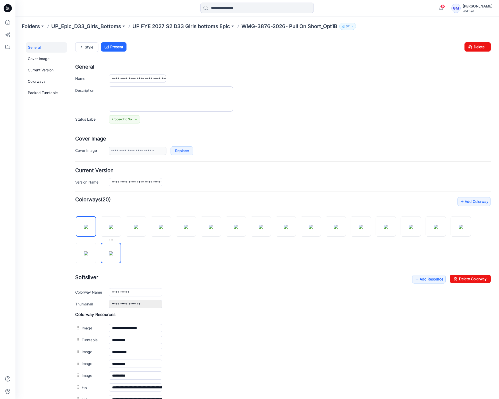
click at [113, 255] on img at bounding box center [111, 253] width 4 height 4
click at [456, 277] on link "Delete Colorway" at bounding box center [470, 279] width 41 height 8
click at [88, 251] on img at bounding box center [86, 253] width 4 height 4
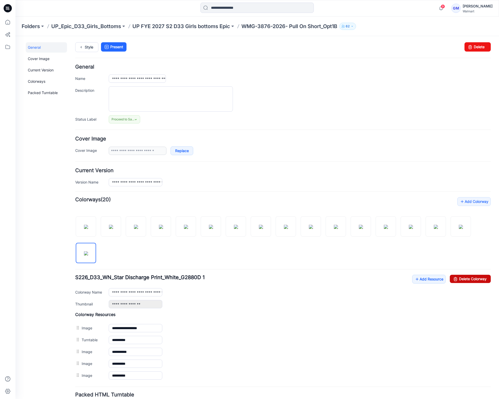
click at [455, 279] on link "Delete Colorway" at bounding box center [470, 279] width 41 height 8
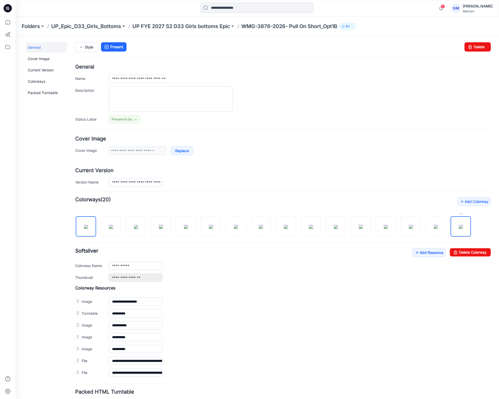
click at [463, 228] on img at bounding box center [461, 227] width 4 height 4
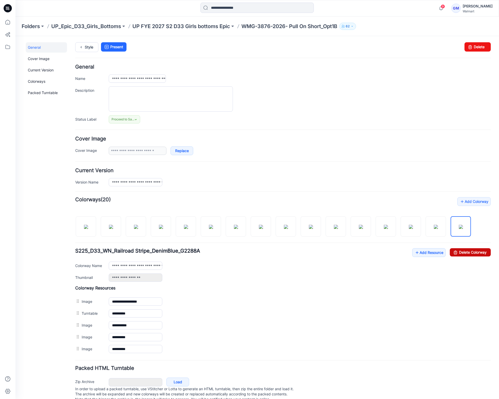
click at [467, 251] on link "Delete Colorway" at bounding box center [470, 252] width 41 height 8
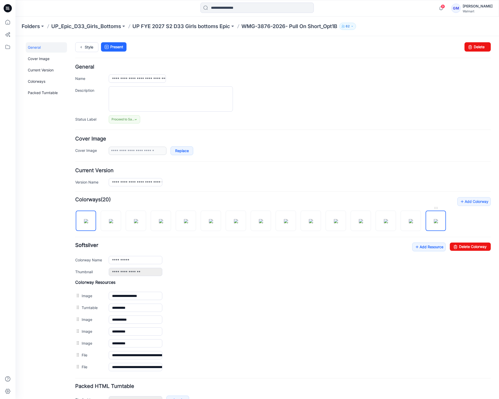
click at [436, 223] on img at bounding box center [436, 221] width 4 height 4
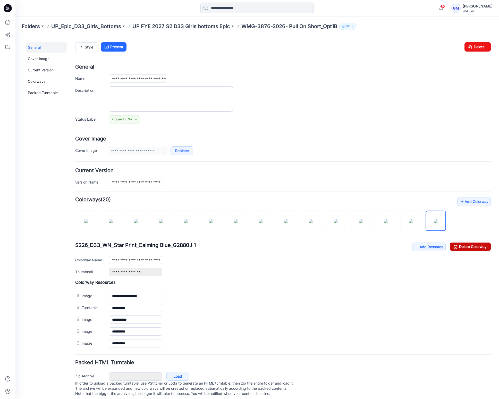
click at [465, 246] on link "Delete Colorway" at bounding box center [470, 246] width 41 height 8
click at [413, 223] on img at bounding box center [411, 221] width 4 height 4
click at [401, 210] on link at bounding box center [411, 220] width 20 height 20
click at [475, 246] on link "Delete Colorway" at bounding box center [470, 246] width 41 height 8
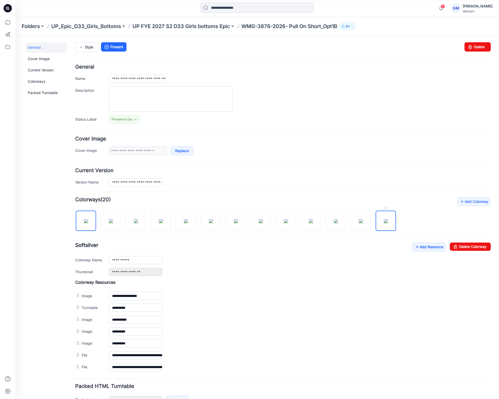
click at [388, 223] on img at bounding box center [386, 221] width 4 height 4
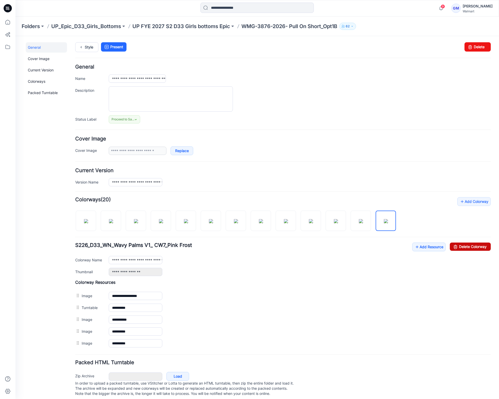
click at [461, 248] on link "Delete Colorway" at bounding box center [470, 246] width 41 height 8
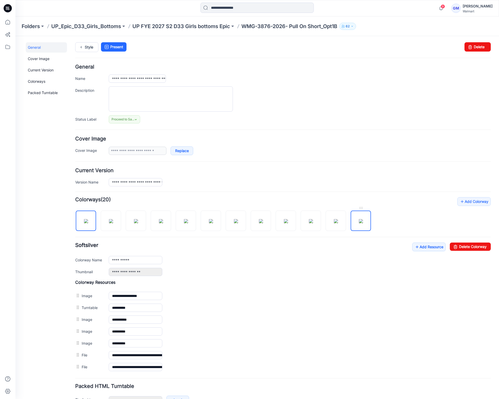
click at [363, 223] on img at bounding box center [361, 221] width 4 height 4
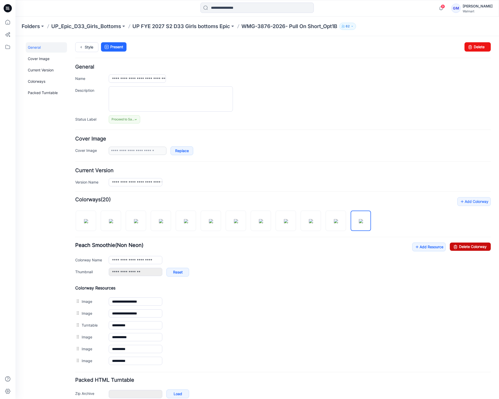
click at [468, 247] on link "Delete Colorway" at bounding box center [470, 246] width 41 height 8
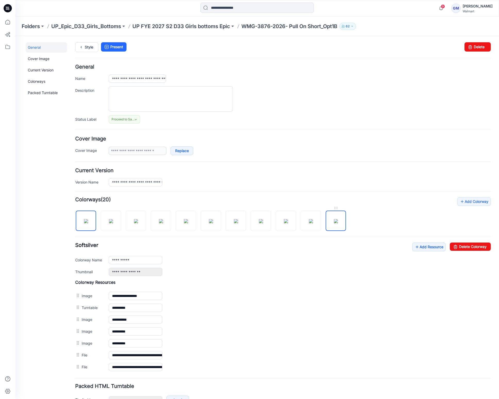
click at [338, 223] on img at bounding box center [336, 221] width 4 height 4
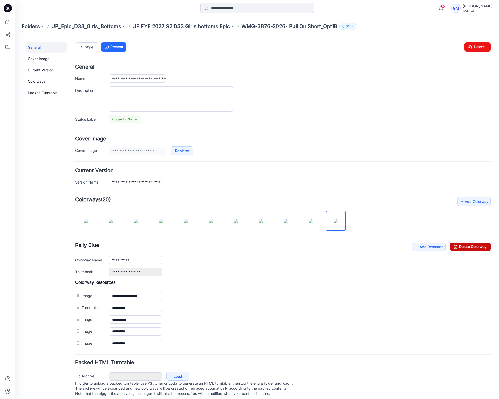
click at [452, 245] on icon at bounding box center [455, 246] width 7 height 8
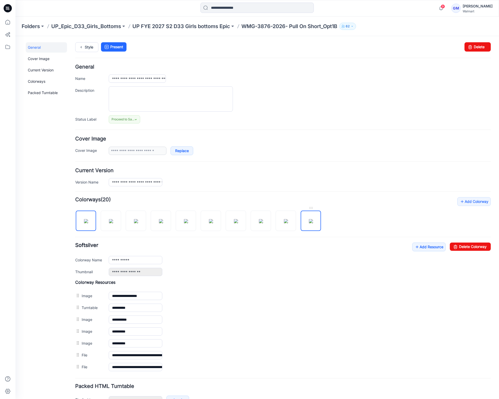
click at [311, 222] on img at bounding box center [311, 221] width 4 height 4
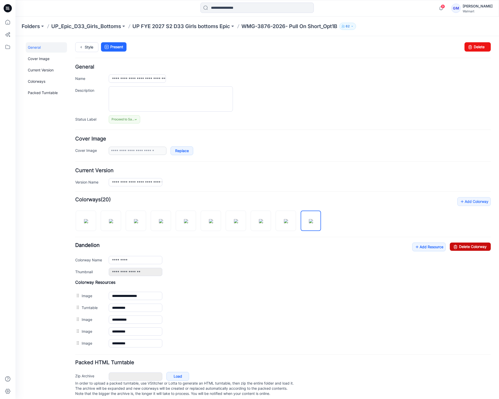
click at [467, 248] on link "Delete Colorway" at bounding box center [470, 246] width 41 height 8
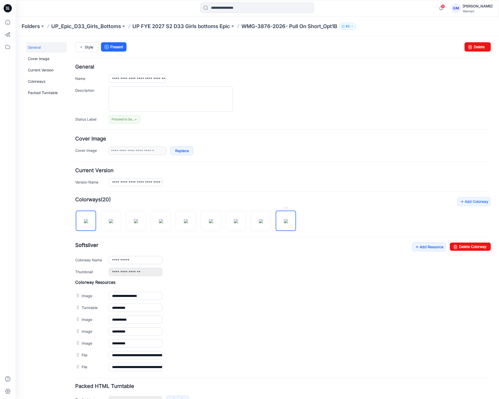
click at [288, 223] on img at bounding box center [286, 221] width 4 height 4
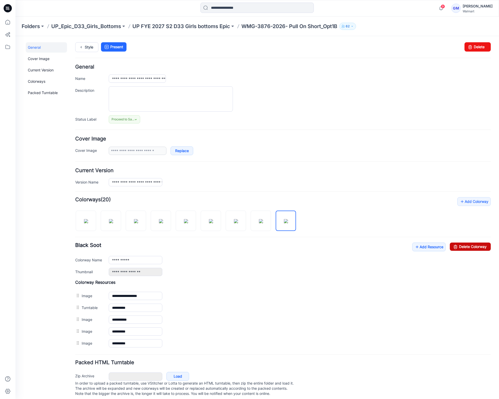
click at [457, 243] on link "Delete Colorway" at bounding box center [470, 246] width 41 height 8
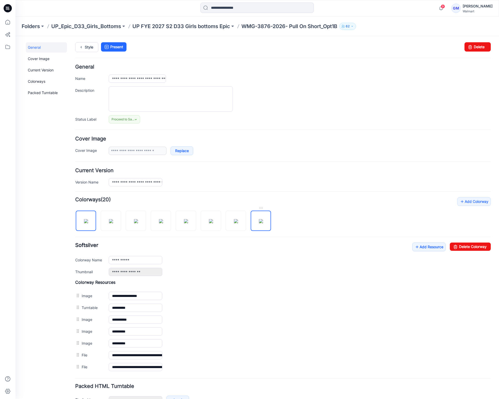
click at [263, 223] on img at bounding box center [261, 221] width 4 height 4
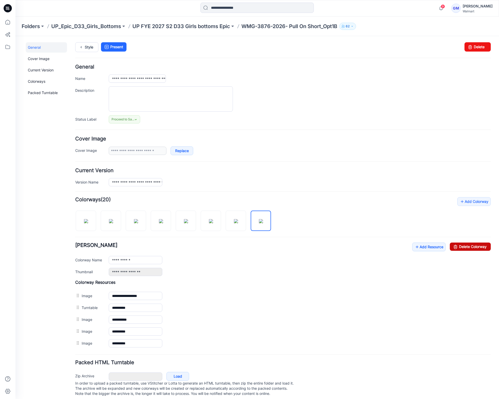
click at [475, 248] on link "Delete Colorway" at bounding box center [470, 246] width 41 height 8
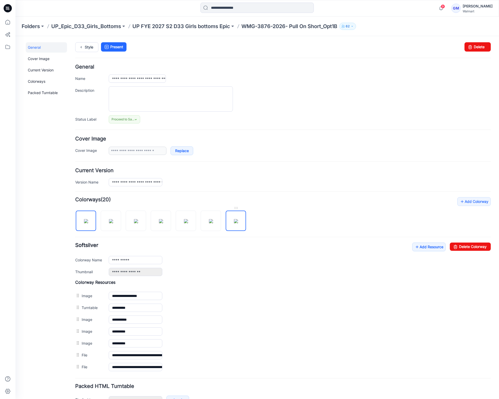
click at [234, 223] on img at bounding box center [236, 221] width 4 height 4
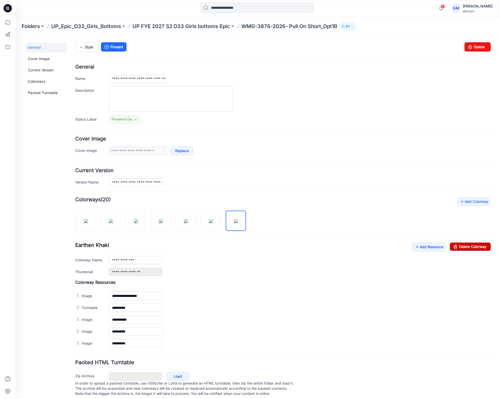
click at [457, 245] on link "Delete Colorway" at bounding box center [470, 246] width 41 height 8
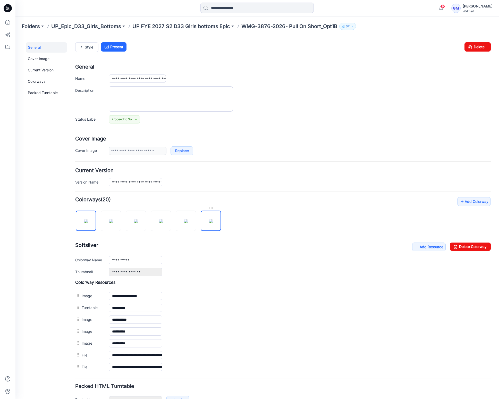
click at [213, 223] on img at bounding box center [211, 221] width 4 height 4
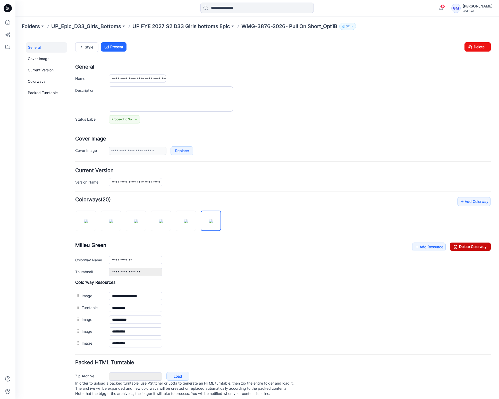
click at [452, 247] on icon at bounding box center [455, 246] width 7 height 8
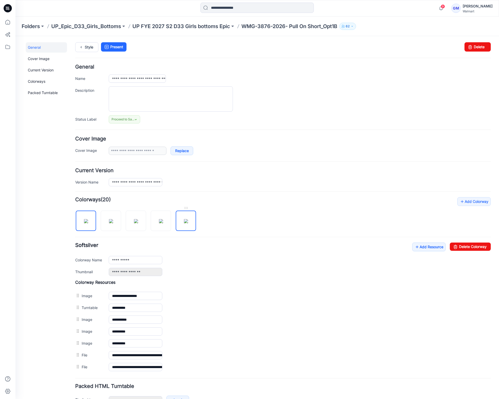
click at [186, 223] on img at bounding box center [186, 221] width 4 height 4
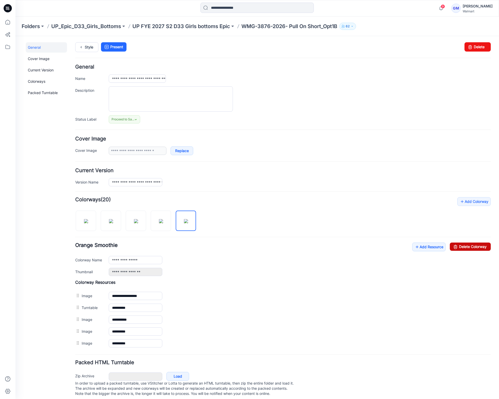
click at [460, 249] on link "Delete Colorway" at bounding box center [470, 246] width 41 height 8
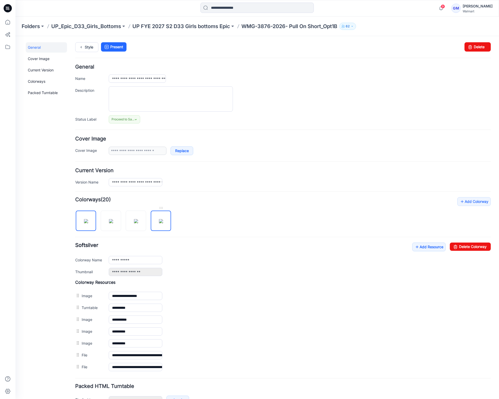
click at [163, 223] on img at bounding box center [161, 221] width 4 height 4
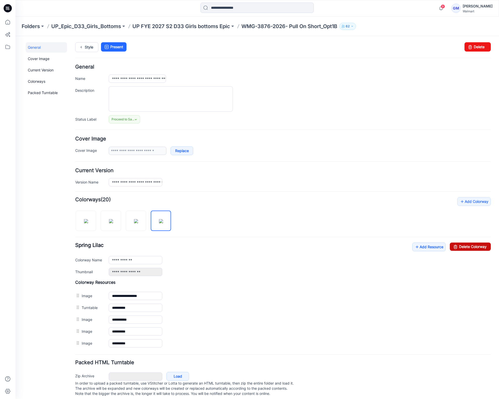
click at [466, 247] on link "Delete Colorway" at bounding box center [470, 246] width 41 height 8
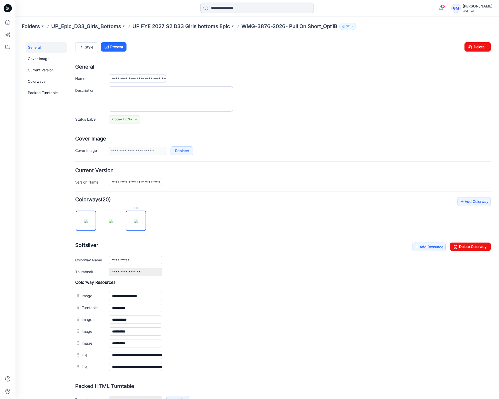
click at [138, 223] on img at bounding box center [136, 221] width 4 height 4
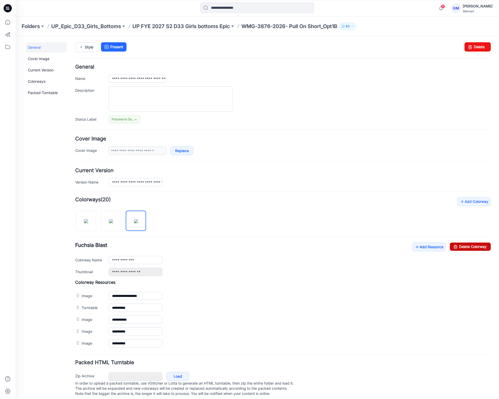
click at [476, 246] on link "Delete Colorway" at bounding box center [470, 246] width 41 height 8
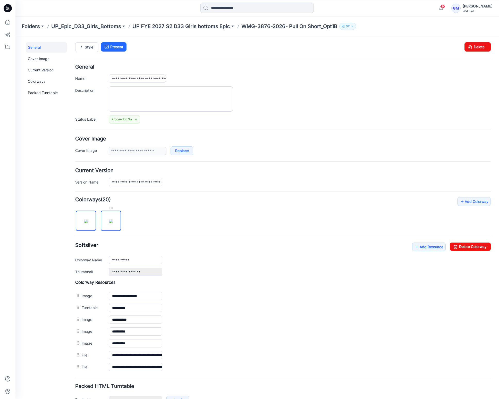
click at [113, 223] on img at bounding box center [111, 221] width 4 height 4
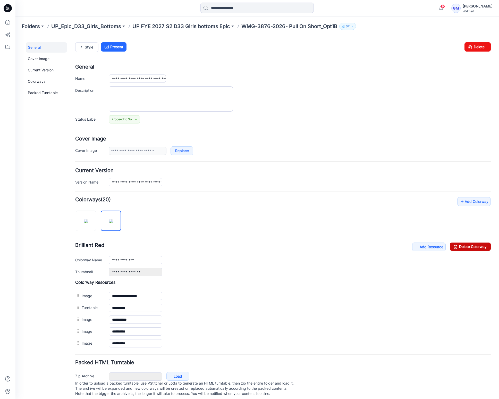
click at [476, 246] on link "Delete Colorway" at bounding box center [470, 246] width 41 height 8
type input "**********"
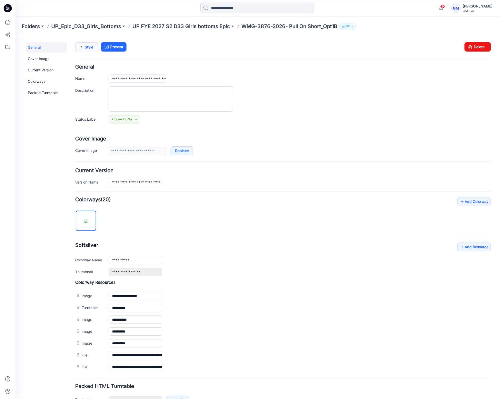
click at [90, 50] on link "Style" at bounding box center [86, 47] width 23 height 10
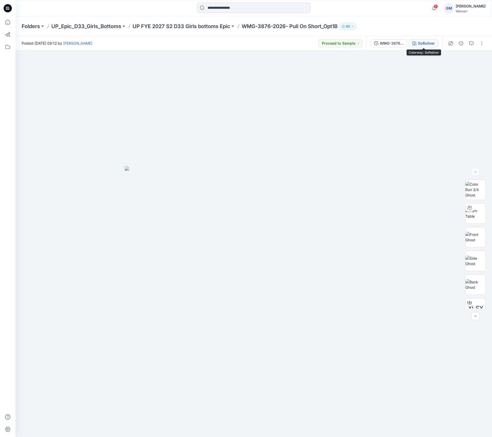
click at [417, 41] on button "Softsilver" at bounding box center [423, 43] width 29 height 8
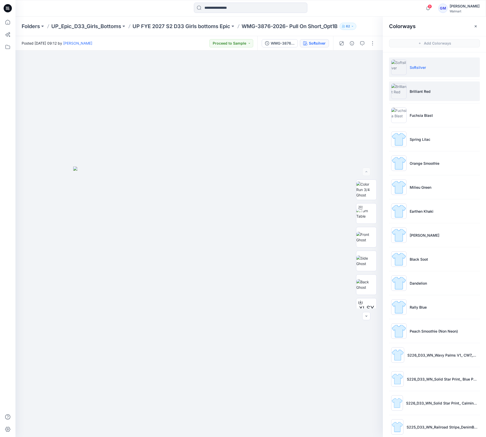
click at [420, 88] on li "Brilliant Red" at bounding box center [434, 91] width 91 height 20
click at [363, 219] on img at bounding box center [366, 213] width 20 height 11
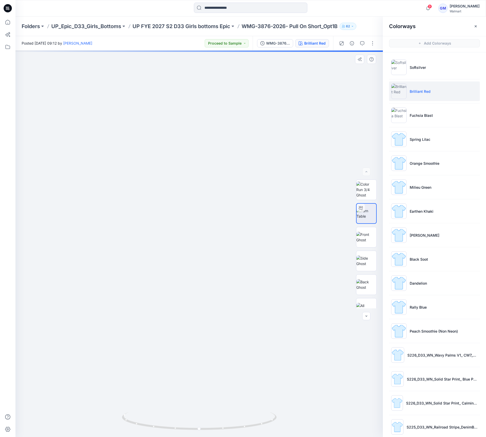
drag, startPoint x: 243, startPoint y: 301, endPoint x: 244, endPoint y: 286, distance: 15.3
click at [244, 286] on img at bounding box center [202, 46] width 1055 height 781
drag, startPoint x: 261, startPoint y: 430, endPoint x: 118, endPoint y: 431, distance: 142.7
click at [118, 431] on div at bounding box center [198, 243] width 367 height 386
click at [356, 247] on div at bounding box center [366, 243] width 21 height 129
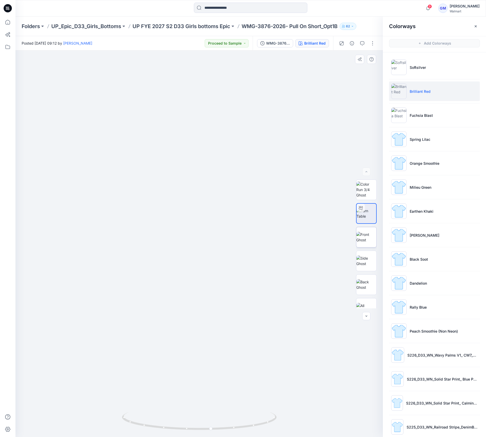
click at [359, 241] on img at bounding box center [366, 237] width 20 height 11
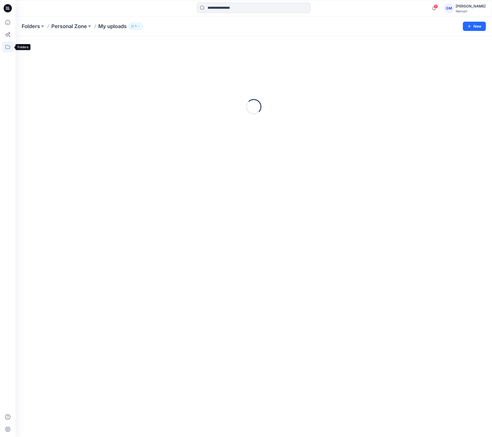
click at [11, 48] on icon at bounding box center [7, 46] width 11 height 11
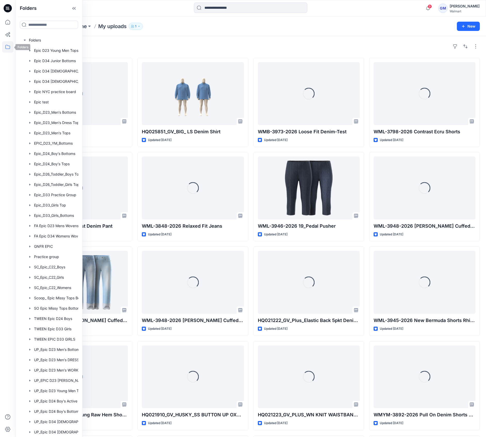
click at [12, 45] on icon at bounding box center [7, 46] width 11 height 11
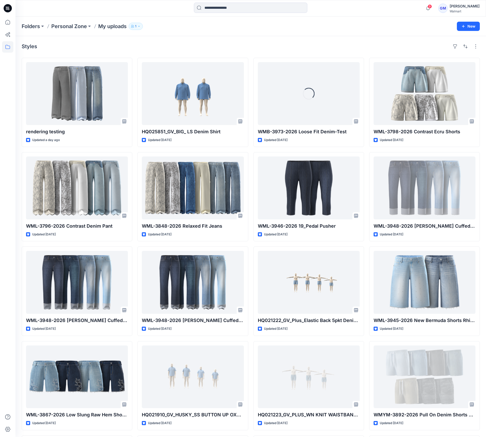
click at [8, 49] on icon at bounding box center [7, 47] width 5 height 4
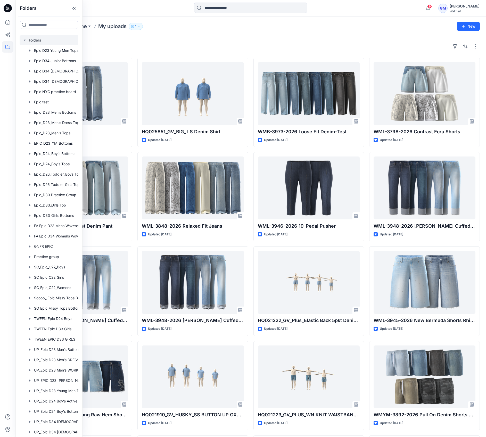
click at [39, 37] on div at bounding box center [56, 40] width 72 height 10
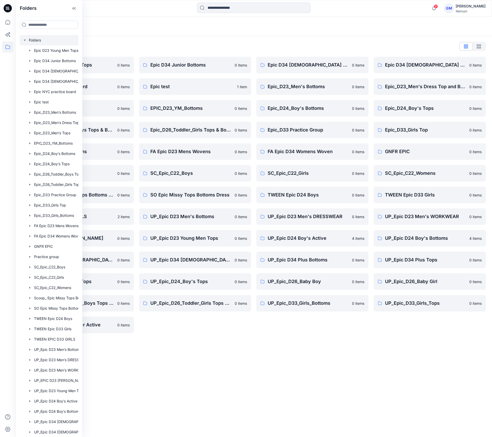
click at [173, 46] on div "Folders List" at bounding box center [254, 46] width 464 height 8
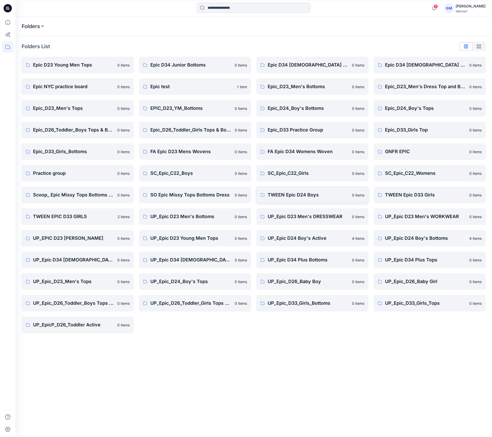
click at [319, 190] on link "TWEEN Epic D24 Boys 0 items" at bounding box center [312, 195] width 112 height 16
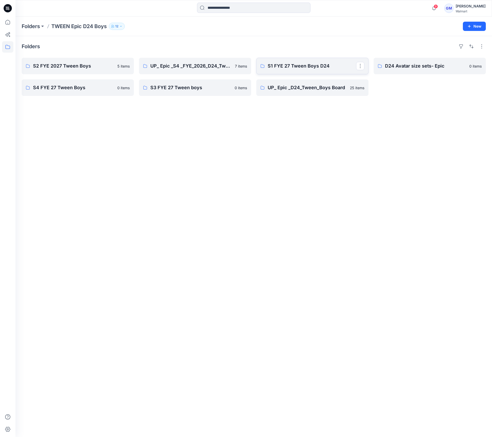
click at [319, 63] on p "S1 FYE 27 Tween Boys D24" at bounding box center [311, 65] width 88 height 7
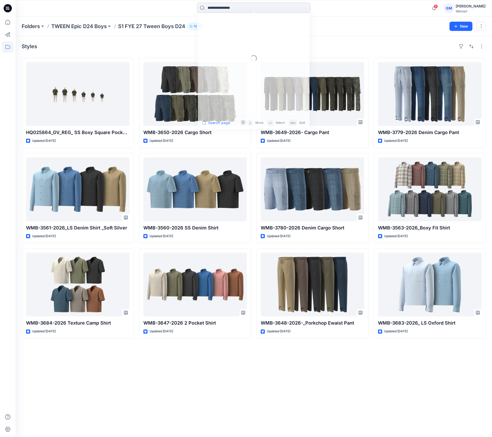
click at [239, 7] on input at bounding box center [253, 8] width 113 height 10
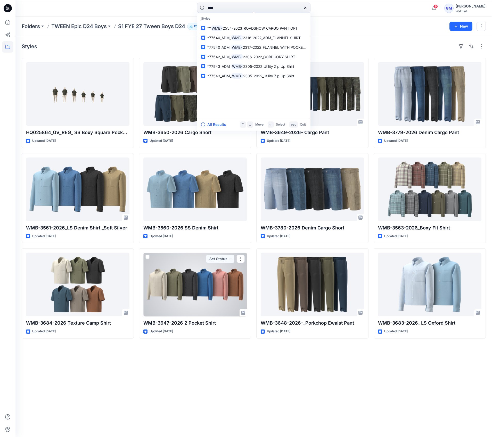
type input "****"
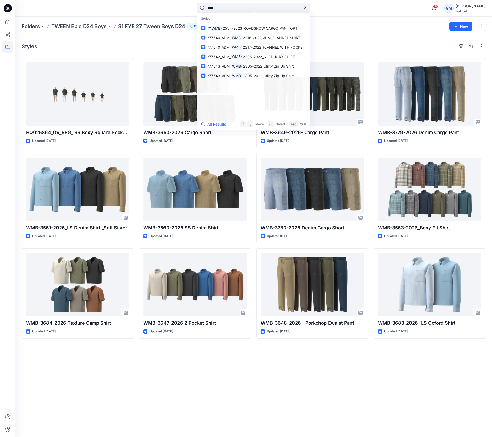
click at [269, 379] on div "Styles HQ025864_GV_REG_ SS Boxy Square Pocket Shirt Updated 8 days ago WMB-3561…" at bounding box center [253, 236] width 476 height 401
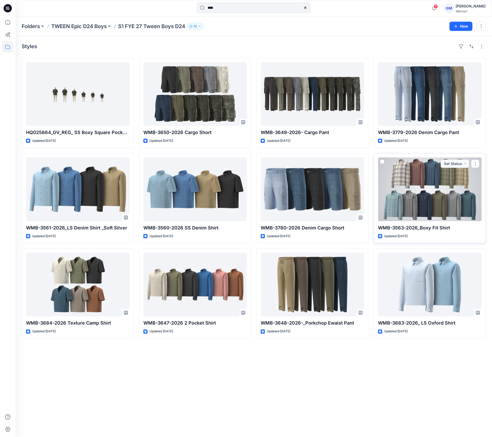
click at [442, 204] on div at bounding box center [429, 189] width 103 height 64
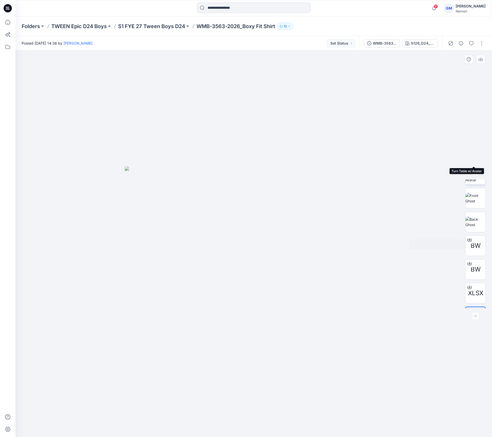
scroll to position [58, 0]
click at [459, 44] on icon "button" at bounding box center [461, 43] width 4 height 4
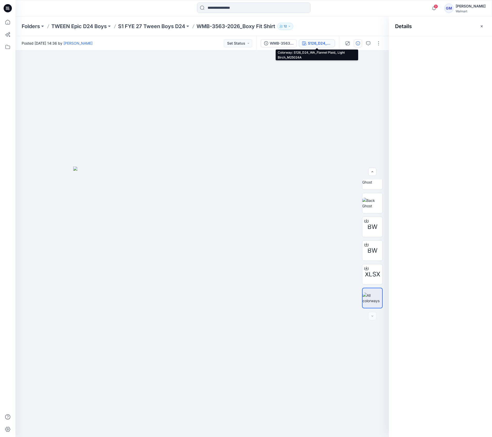
click at [322, 44] on div "S126_D24_WA_Flannel Plaid_ Light Birch_M25024A" at bounding box center [320, 43] width 24 height 6
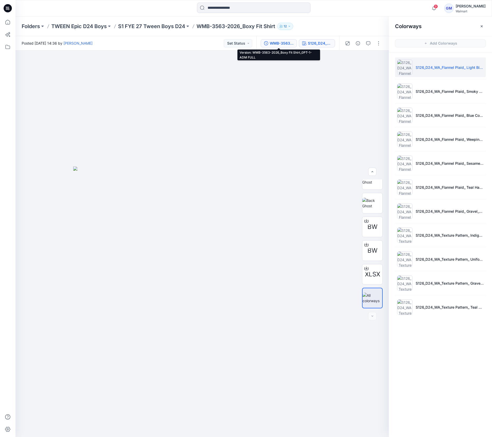
click at [275, 44] on div "WMB-3563-2026_Boxy Fit Shirt_0PT-1-ADM FULL" at bounding box center [281, 43] width 24 height 6
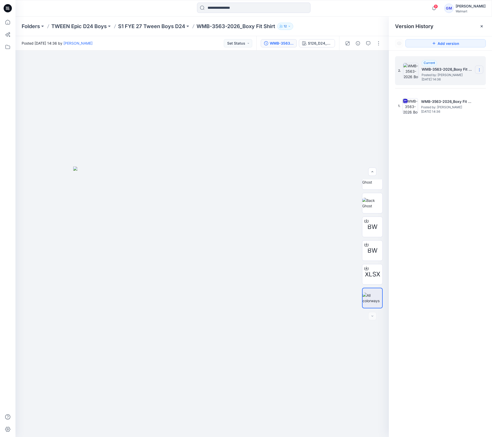
click at [479, 70] on icon at bounding box center [479, 70] width 4 height 4
click at [324, 159] on div at bounding box center [201, 243] width 373 height 386
click at [372, 232] on div "BW" at bounding box center [372, 226] width 21 height 21
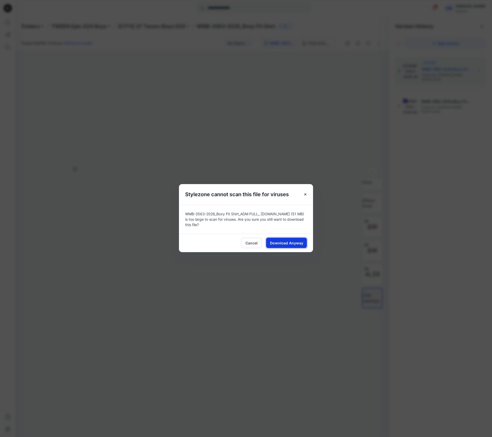
click at [295, 245] on span "Download Anyway" at bounding box center [286, 242] width 33 height 5
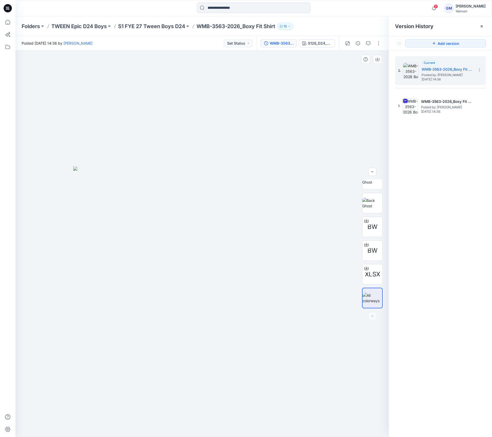
click at [335, 122] on div at bounding box center [201, 243] width 373 height 386
click at [122, 111] on div at bounding box center [201, 243] width 373 height 386
click at [442, 185] on div "2. Current WMB-3563-2026_Boxy Fit Shirt_0PT-1-ADM FULL Posted by: Gayan Mahawit…" at bounding box center [440, 247] width 103 height 394
click at [217, 151] on div at bounding box center [201, 243] width 373 height 386
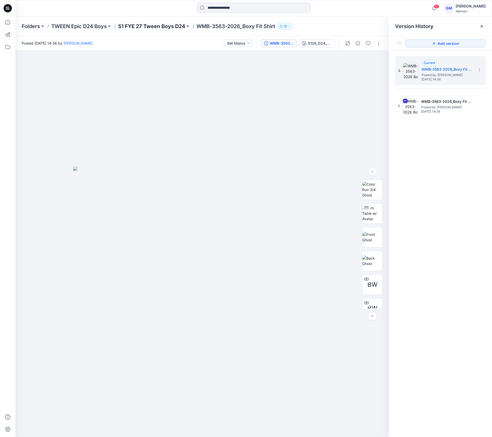
click at [170, 28] on p "S1 FYE 27 Tween Boys D24" at bounding box center [151, 26] width 67 height 7
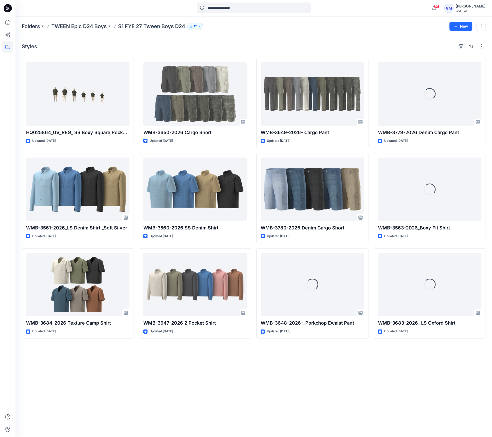
click at [226, 42] on div "Styles HQ025864_GV_REG_ SS Boxy Square Pocket Shirt Updated 8 days ago WMB-3561…" at bounding box center [253, 236] width 476 height 401
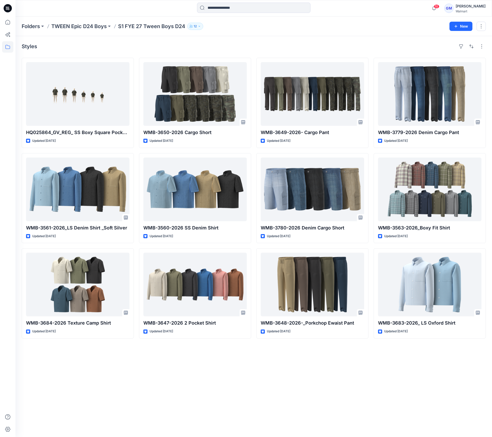
click at [380, 364] on div "Styles HQ025864_GV_REG_ SS Boxy Square Pocket Shirt Updated 8 days ago WMB-3561…" at bounding box center [253, 236] width 476 height 401
click at [302, 412] on div "Styles HQ025864_GV_REG_ SS Boxy Square Pocket Shirt Updated 8 days ago WMB-3561…" at bounding box center [253, 236] width 476 height 401
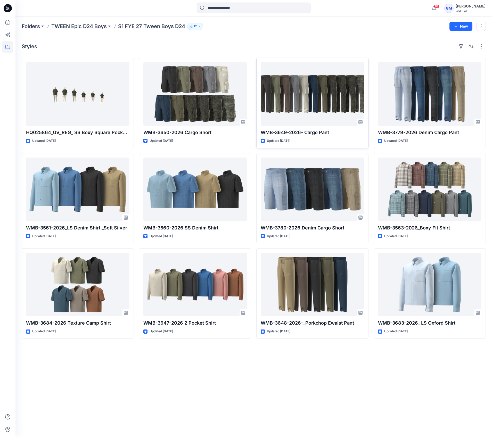
drag, startPoint x: 343, startPoint y: 389, endPoint x: 348, endPoint y: 144, distance: 244.6
click at [345, 381] on div "Styles HQ025864_GV_REG_ SS Boxy Square Pocket Shirt Updated 8 days ago WMB-3561…" at bounding box center [253, 236] width 476 height 401
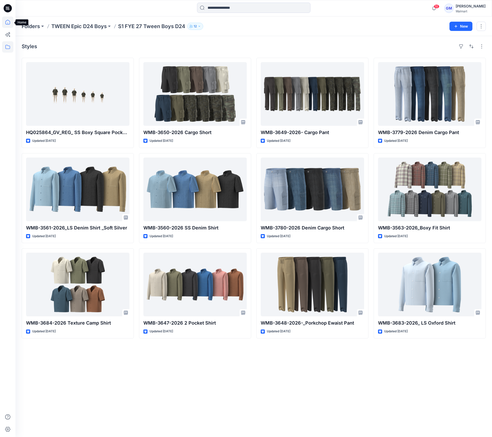
click at [9, 23] on icon at bounding box center [7, 21] width 11 height 11
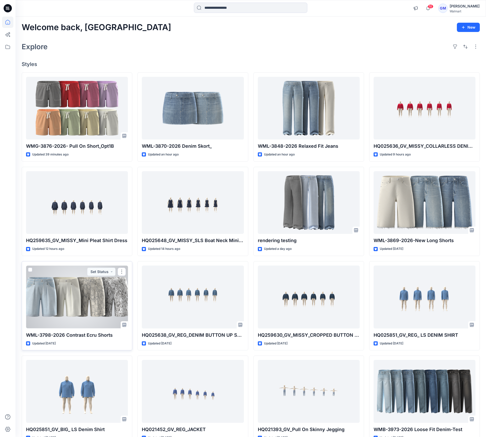
click at [55, 313] on div at bounding box center [77, 296] width 102 height 63
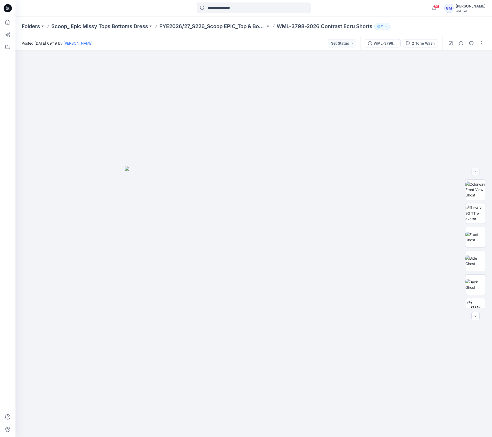
drag, startPoint x: 243, startPoint y: 134, endPoint x: 239, endPoint y: 18, distance: 116.3
click at [243, 134] on div at bounding box center [253, 243] width 476 height 386
drag, startPoint x: 67, startPoint y: 123, endPoint x: 137, endPoint y: 72, distance: 86.6
click at [67, 123] on div at bounding box center [253, 243] width 476 height 386
click at [428, 45] on div "Softsilver" at bounding box center [426, 43] width 17 height 6
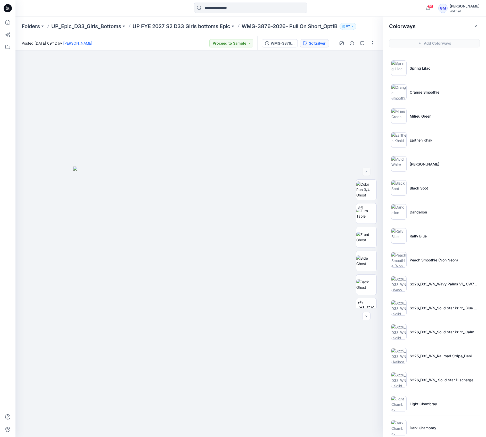
scroll to position [103, 0]
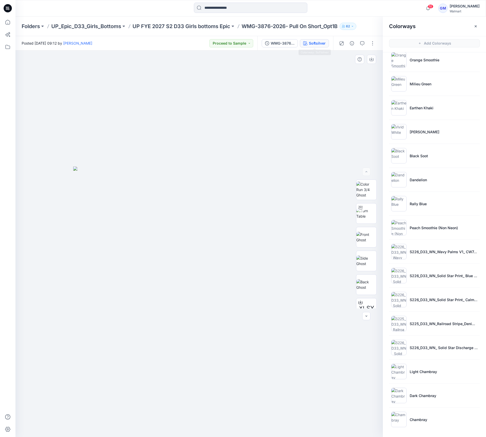
click at [256, 268] on img at bounding box center [202, 301] width 258 height 271
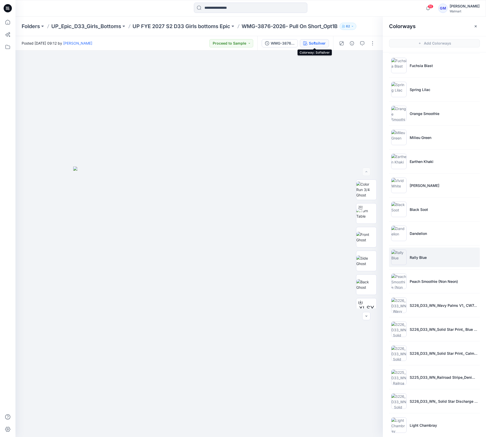
scroll to position [0, 0]
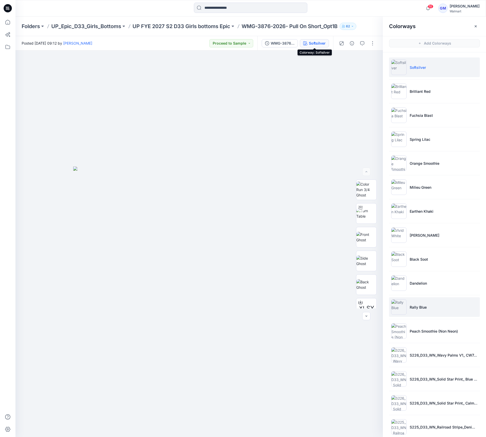
click at [425, 307] on p "Rally Blue" at bounding box center [417, 306] width 17 height 5
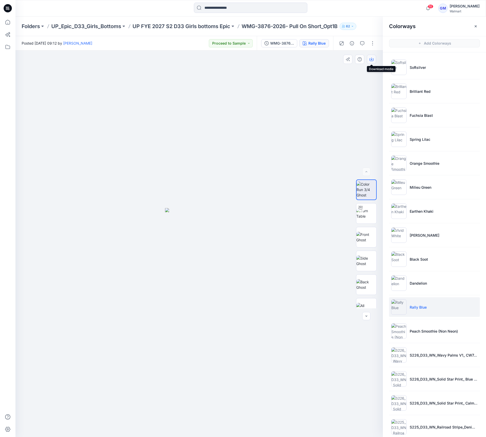
click at [372, 57] on icon "button" at bounding box center [371, 59] width 4 height 4
click at [441, 98] on li "Brilliant Red" at bounding box center [434, 91] width 91 height 20
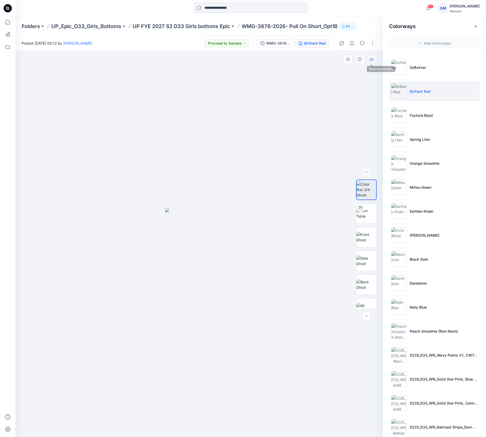
click at [373, 59] on icon "button" at bounding box center [371, 59] width 4 height 3
click at [432, 117] on p "Fuchsia Blast" at bounding box center [420, 115] width 23 height 5
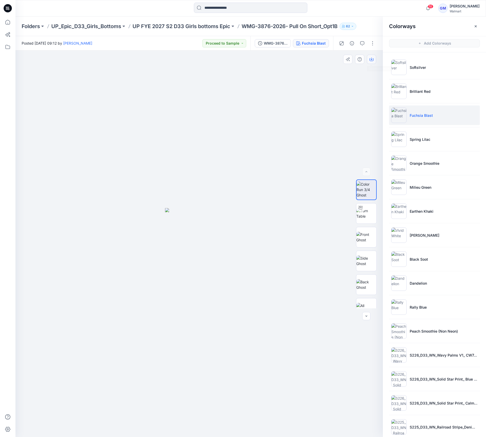
click at [373, 58] on icon "button" at bounding box center [371, 59] width 4 height 3
click at [340, 164] on div at bounding box center [198, 243] width 367 height 386
click at [427, 146] on li "Spring Lilac" at bounding box center [434, 139] width 91 height 20
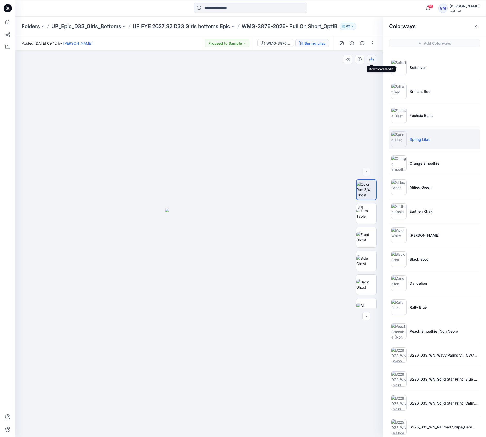
click at [370, 59] on icon "button" at bounding box center [371, 59] width 4 height 4
drag, startPoint x: 347, startPoint y: 167, endPoint x: 365, endPoint y: 166, distance: 17.6
click at [347, 167] on div at bounding box center [198, 243] width 367 height 386
click at [420, 162] on p "Orange Smoothie" at bounding box center [424, 163] width 30 height 5
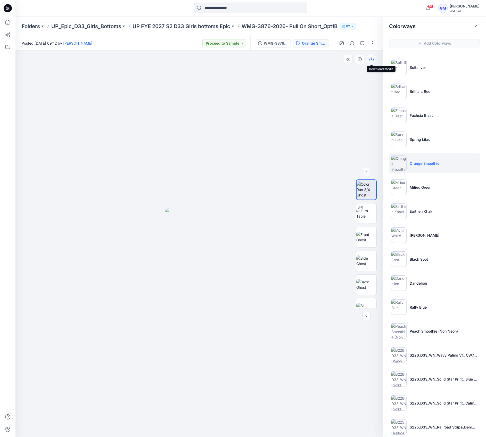
click at [372, 59] on icon "button" at bounding box center [371, 58] width 2 height 3
click at [320, 200] on div at bounding box center [198, 243] width 367 height 386
click at [419, 188] on p "Milieu Green" at bounding box center [420, 186] width 22 height 5
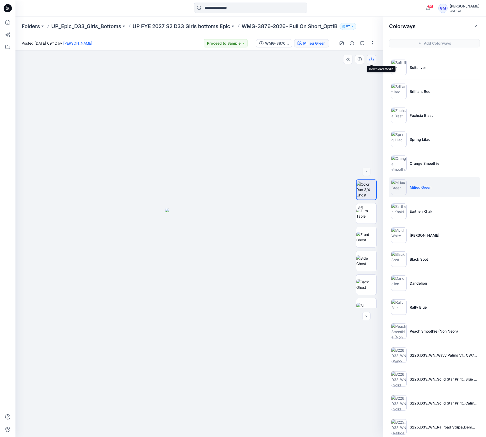
click at [373, 58] on icon "button" at bounding box center [371, 59] width 4 height 4
click at [293, 294] on div at bounding box center [198, 243] width 367 height 386
click at [427, 213] on p "Earthen Khaki" at bounding box center [421, 210] width 24 height 5
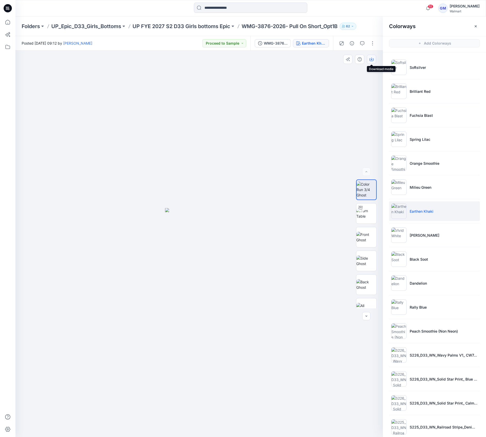
click at [370, 57] on icon "button" at bounding box center [371, 59] width 4 height 4
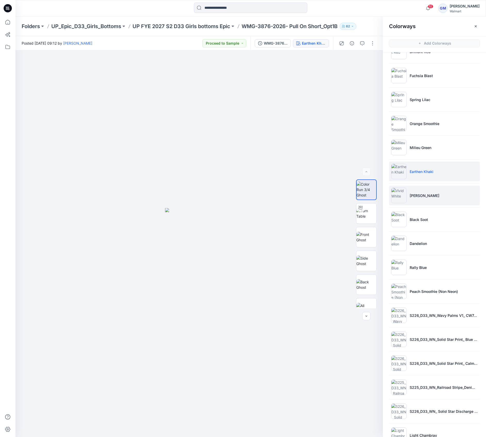
scroll to position [77, 0]
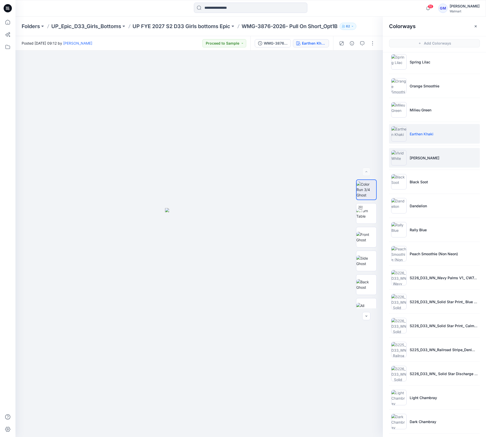
click at [429, 153] on li "[PERSON_NAME]" at bounding box center [434, 158] width 91 height 20
click at [371, 60] on icon "button" at bounding box center [371, 58] width 2 height 3
drag, startPoint x: 298, startPoint y: 325, endPoint x: 301, endPoint y: 324, distance: 3.4
click at [298, 325] on div at bounding box center [198, 243] width 367 height 386
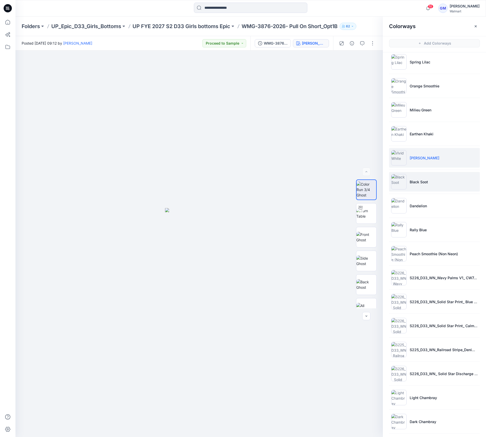
click at [428, 182] on li "Black Soot" at bounding box center [434, 182] width 91 height 20
click at [266, 350] on div at bounding box center [198, 243] width 367 height 386
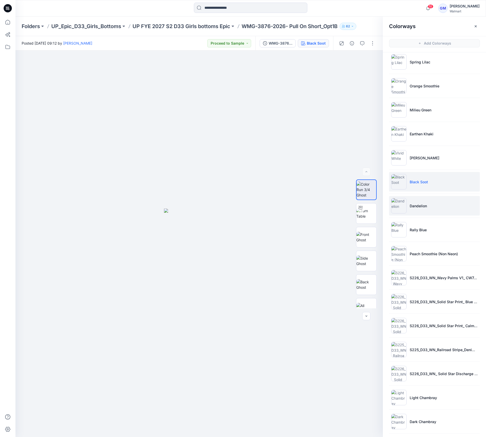
click at [409, 210] on li "Dandelion" at bounding box center [434, 206] width 91 height 20
click at [372, 57] on icon "button" at bounding box center [371, 59] width 4 height 4
click at [290, 372] on div at bounding box center [198, 243] width 367 height 386
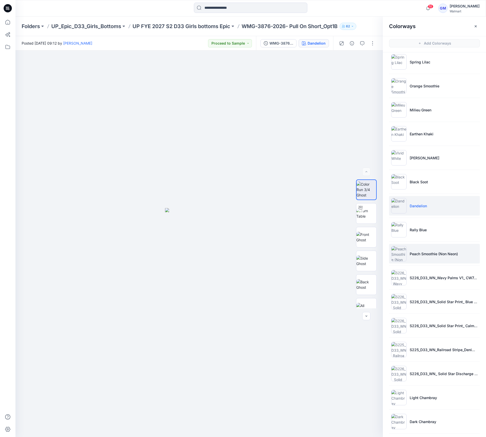
click at [438, 256] on p "Peach Smoothie (Non Neon)" at bounding box center [433, 253] width 48 height 5
click at [372, 58] on icon "button" at bounding box center [371, 59] width 4 height 4
click at [307, 361] on div at bounding box center [198, 243] width 367 height 386
click at [310, 74] on div at bounding box center [198, 243] width 367 height 386
